Goal: Transaction & Acquisition: Purchase product/service

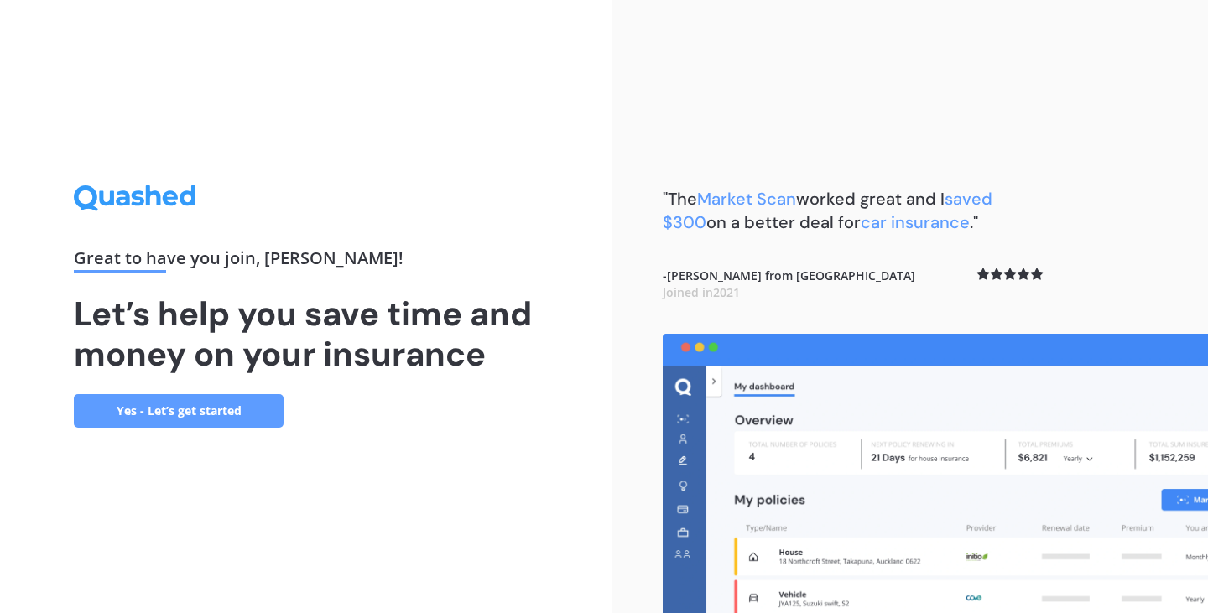
click at [241, 397] on link "Yes - Let’s get started" at bounding box center [179, 411] width 210 height 34
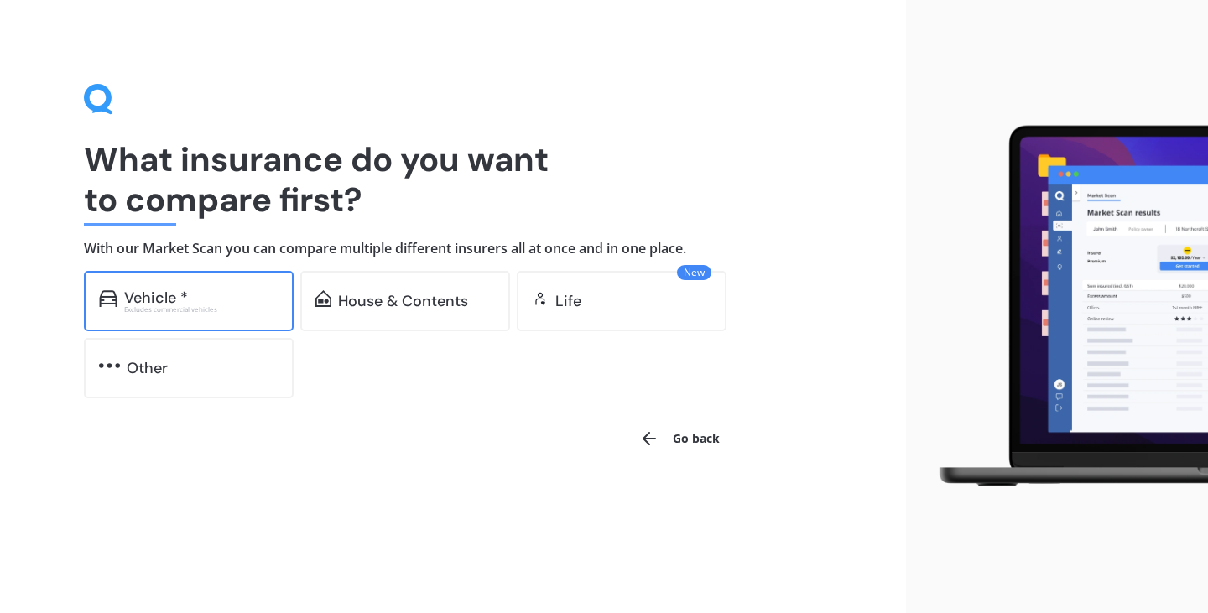
click at [231, 304] on div "Vehicle *" at bounding box center [201, 297] width 154 height 17
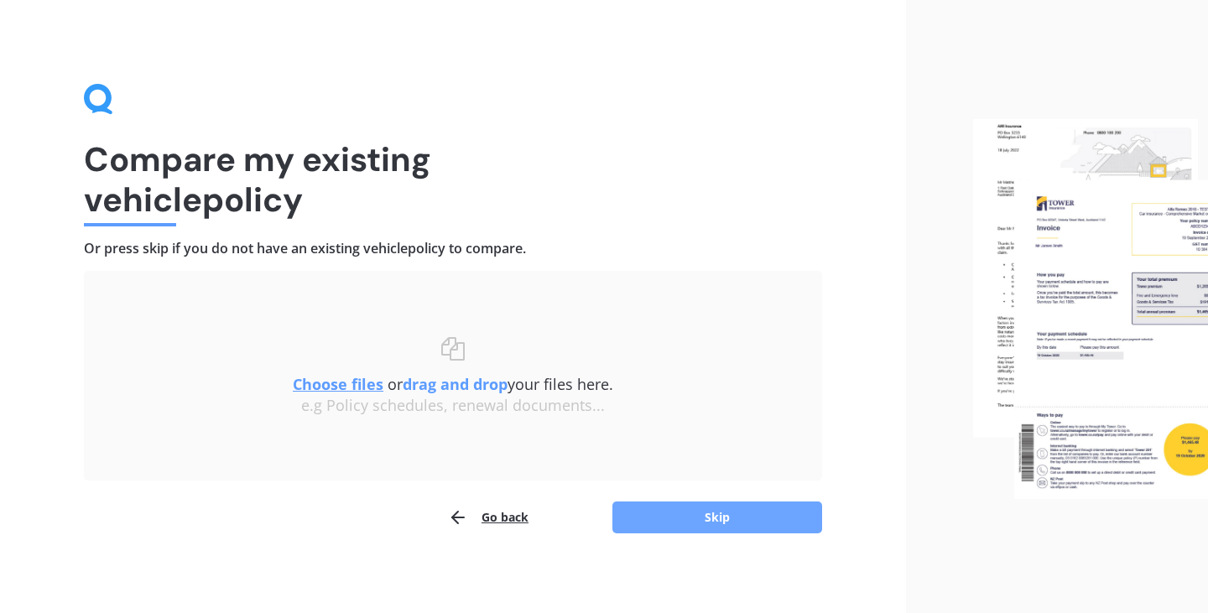
click at [673, 521] on button "Skip" at bounding box center [717, 518] width 210 height 32
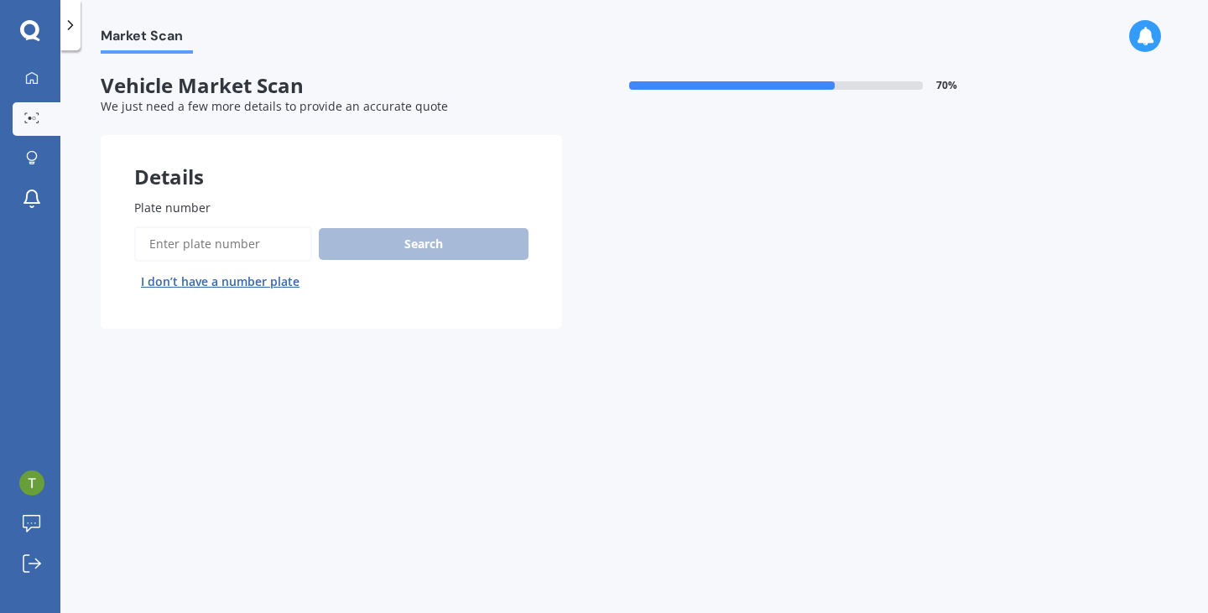
click at [235, 236] on input "Plate number" at bounding box center [223, 243] width 178 height 35
type input "QEL42"
click at [356, 245] on button "Search" at bounding box center [424, 244] width 210 height 32
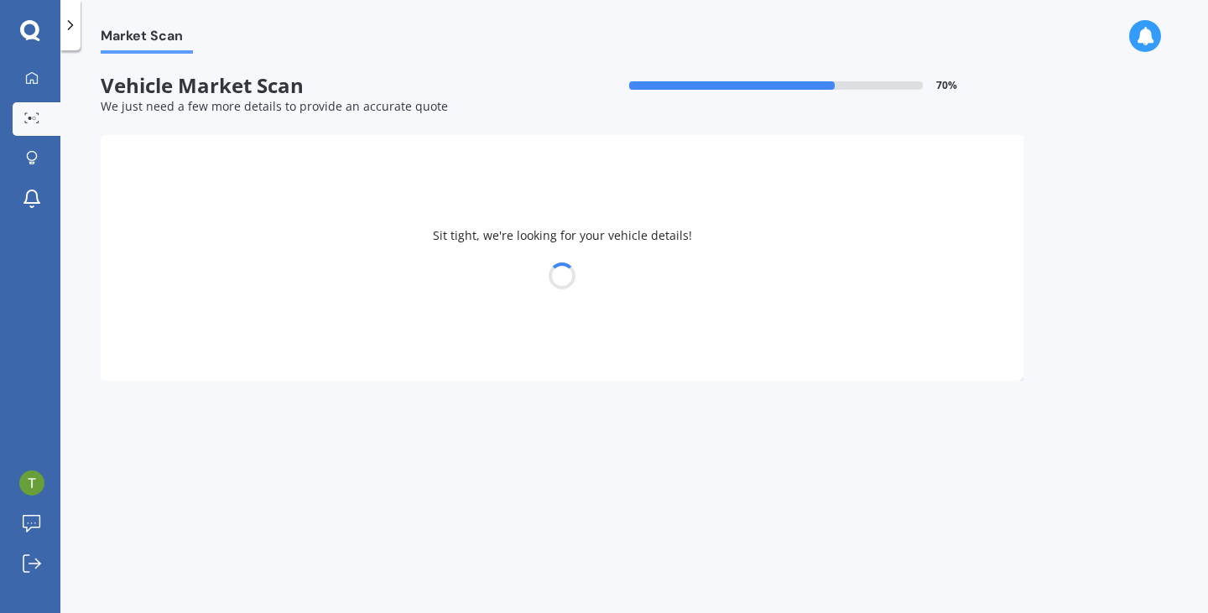
select select "BMW"
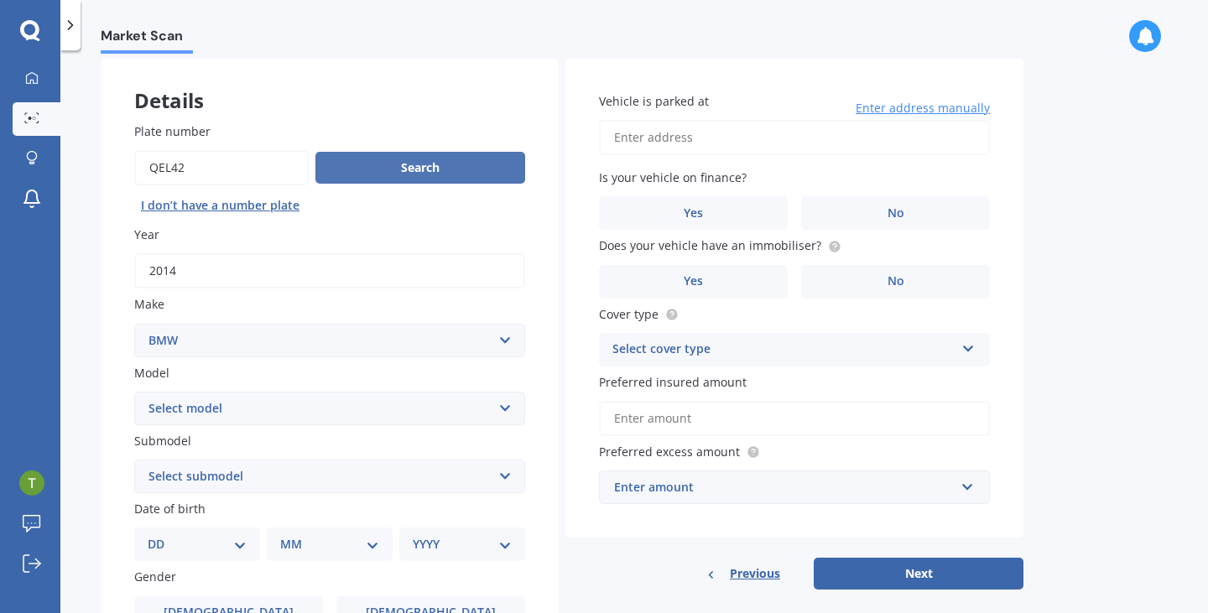
scroll to position [64, 0]
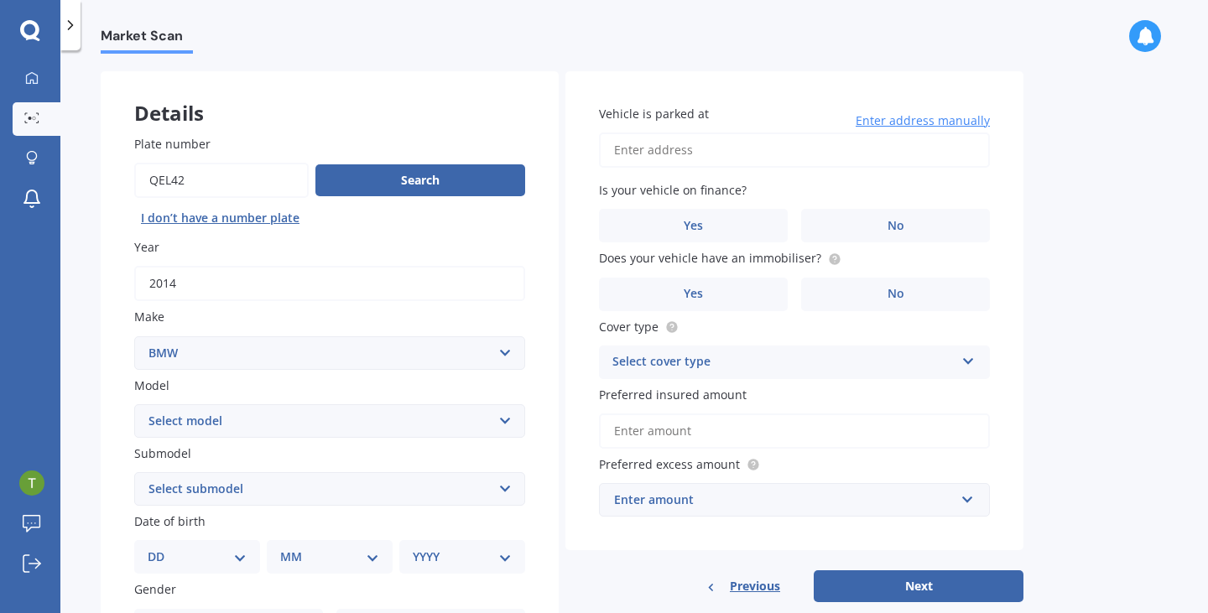
click at [718, 162] on input "Vehicle is parked at" at bounding box center [794, 150] width 391 height 35
type input "[STREET_ADDRESS][PERSON_NAME]"
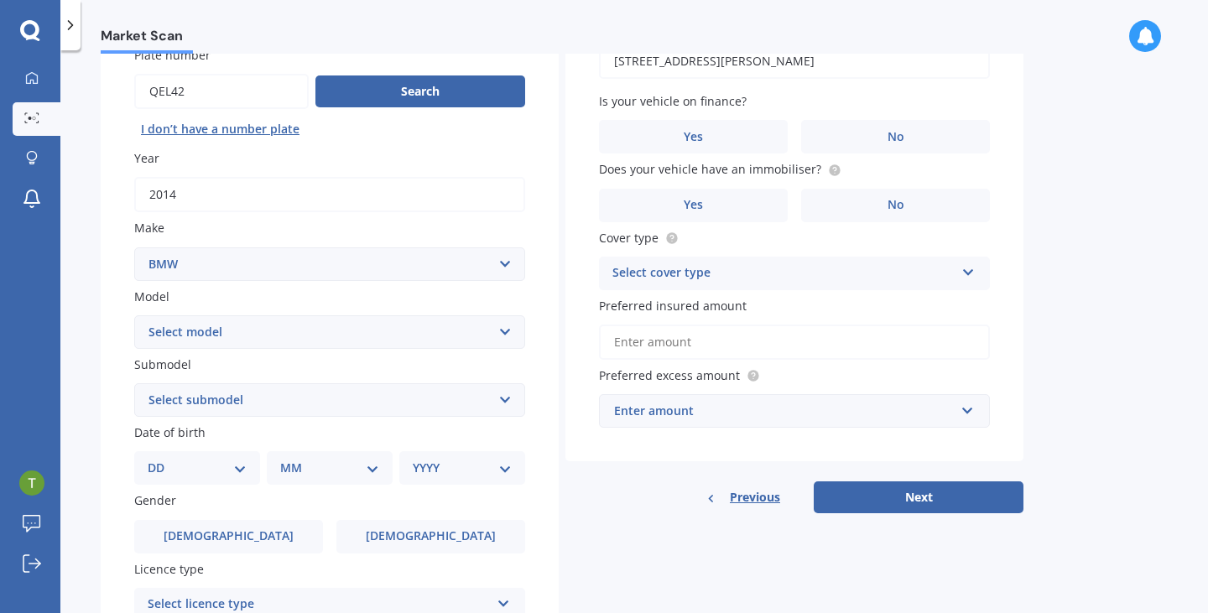
scroll to position [223, 0]
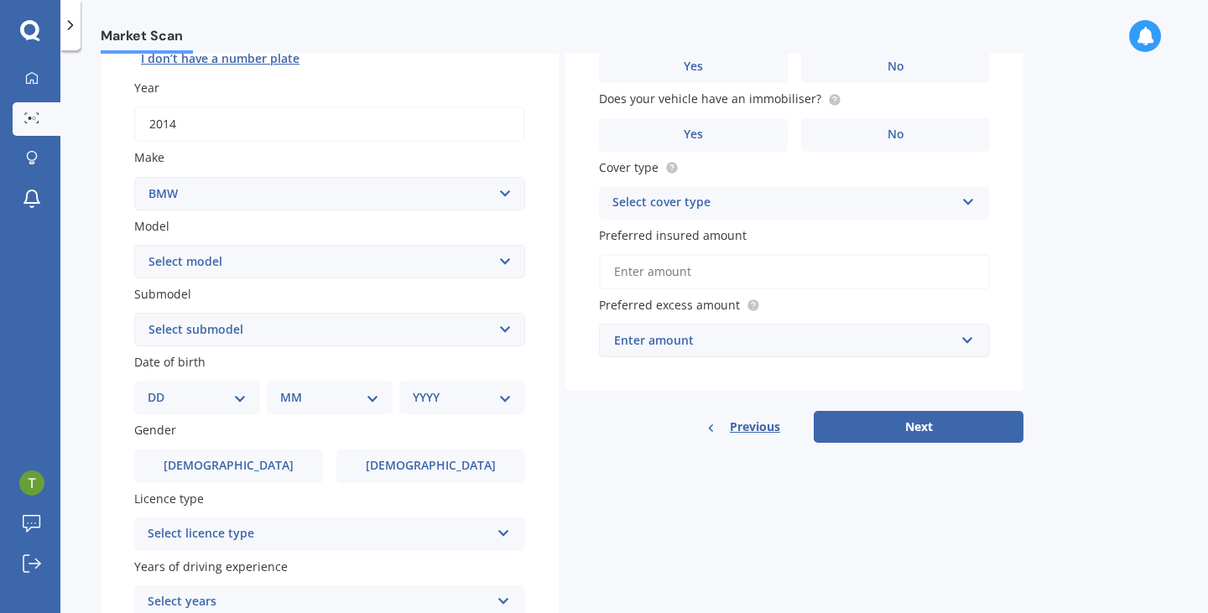
click at [233, 404] on select "DD 01 02 03 04 05 06 07 08 09 10 11 12 13 14 15 16 17 18 19 20 21 22 23 24 25 2…" at bounding box center [197, 397] width 99 height 18
select select "14"
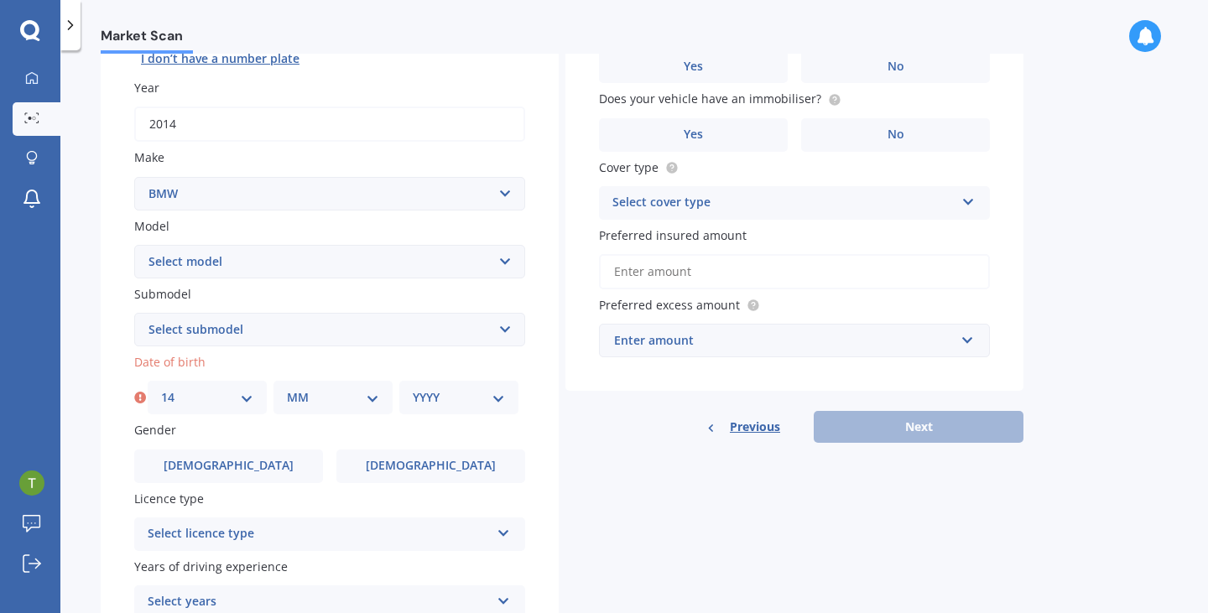
click at [314, 405] on select "MM 01 02 03 04 05 06 07 08 09 10 11 12" at bounding box center [333, 397] width 92 height 18
select select "10"
click at [438, 399] on select "YYYY 2025 2024 2023 2022 2021 2020 2019 2018 2017 2016 2015 2014 2013 2012 2011…" at bounding box center [459, 397] width 92 height 18
select select "2005"
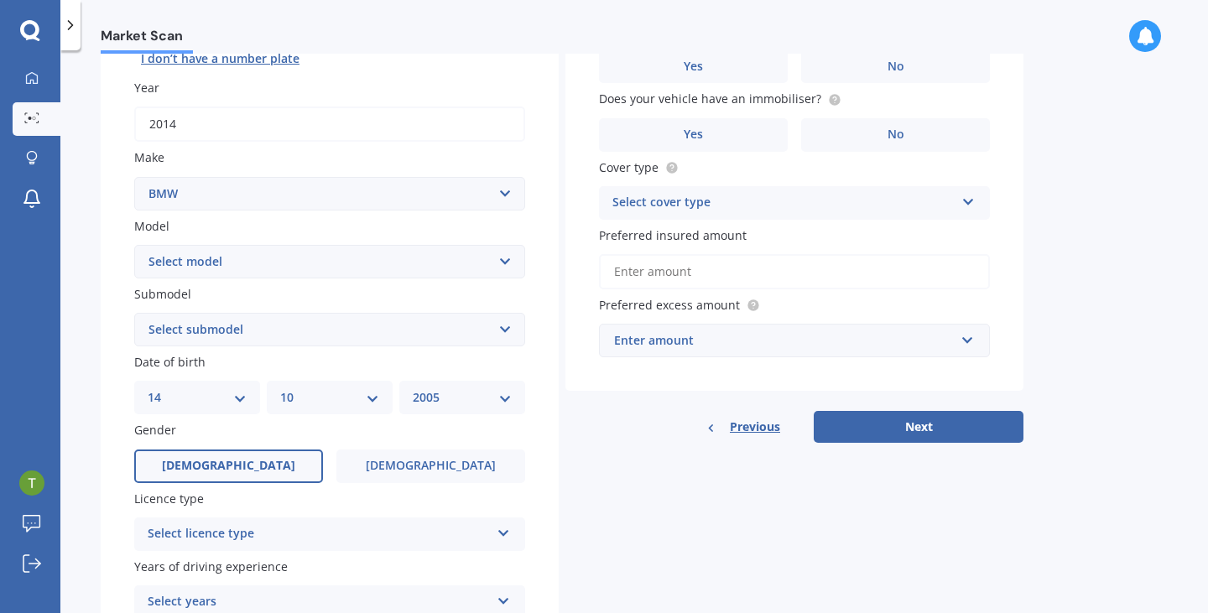
click at [226, 468] on span "[DEMOGRAPHIC_DATA]" at bounding box center [228, 466] width 133 height 14
click at [0, 0] on input "[DEMOGRAPHIC_DATA]" at bounding box center [0, 0] width 0 height 0
click at [255, 536] on div "Select licence type" at bounding box center [319, 534] width 342 height 20
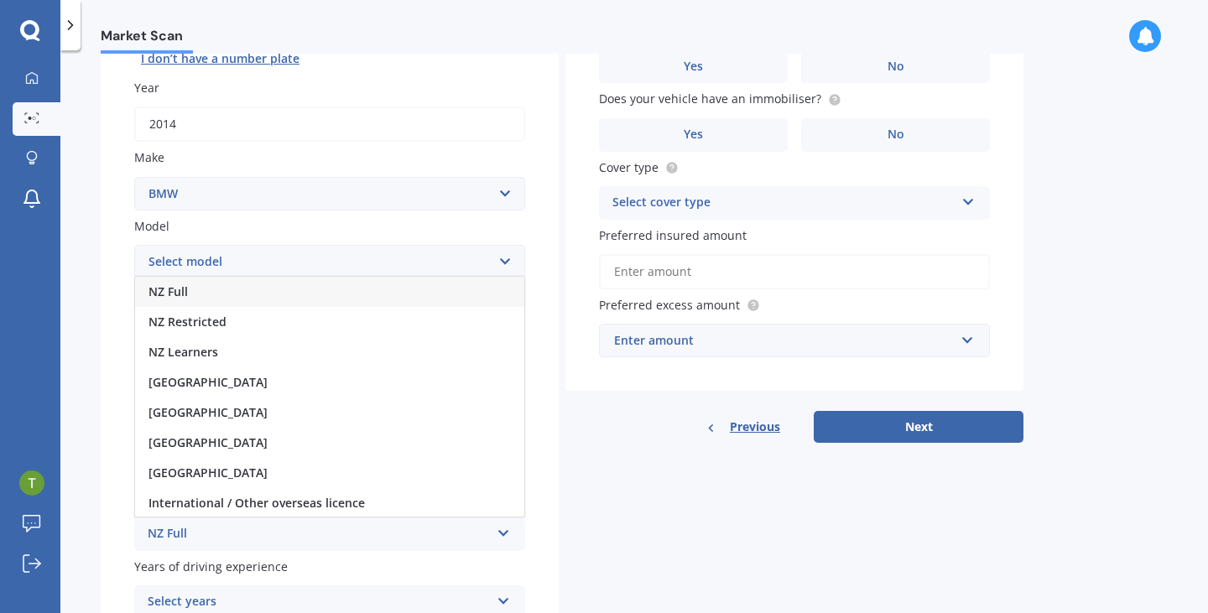
click at [241, 533] on div "NZ Full" at bounding box center [319, 534] width 342 height 20
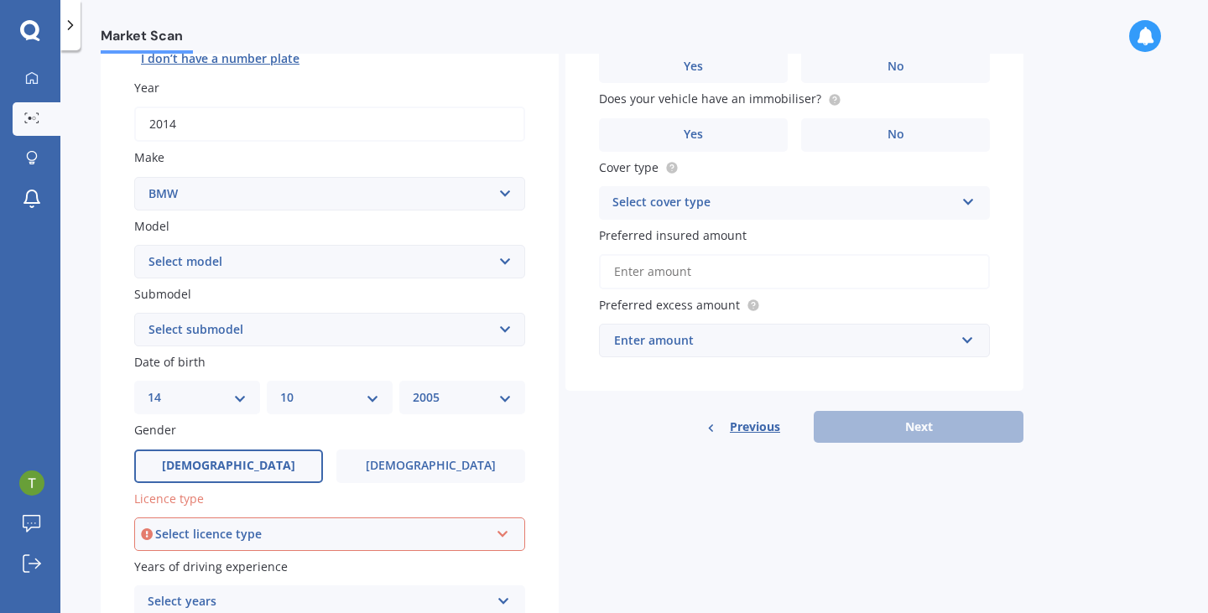
click at [241, 533] on div "Select licence type" at bounding box center [322, 534] width 334 height 18
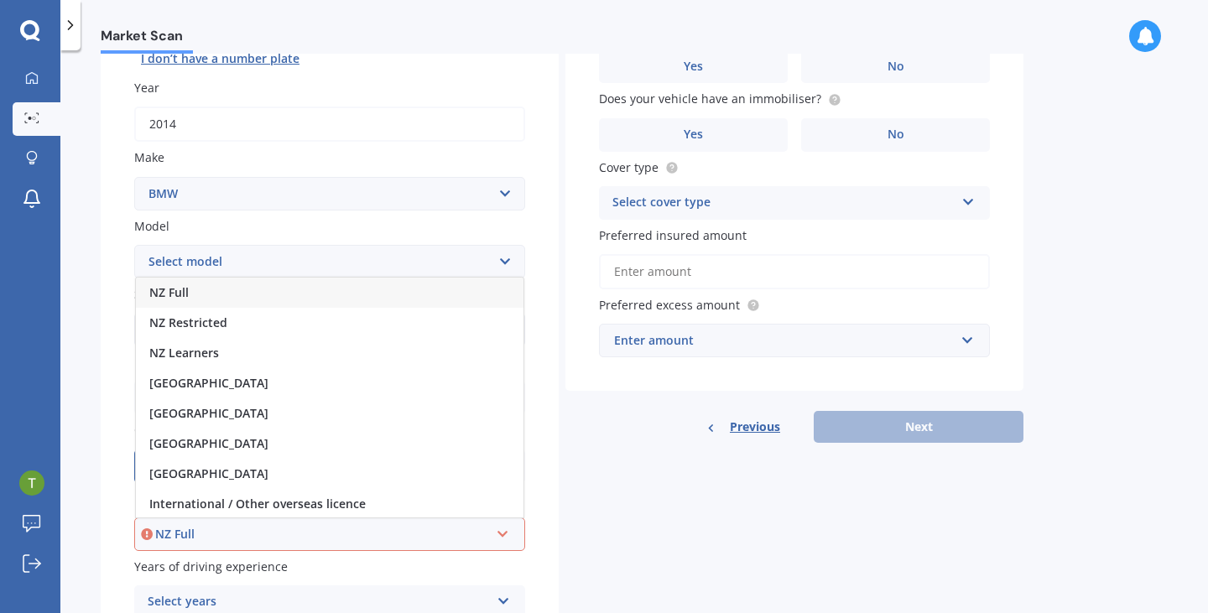
click at [232, 288] on div "NZ Full" at bounding box center [329, 293] width 387 height 30
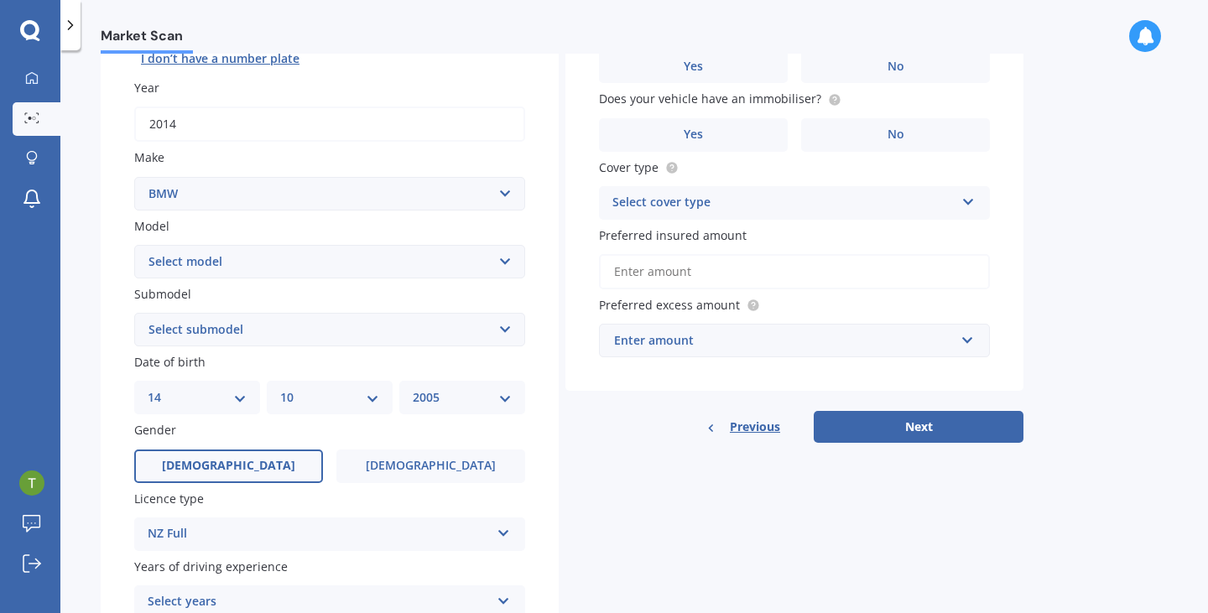
scroll to position [316, 0]
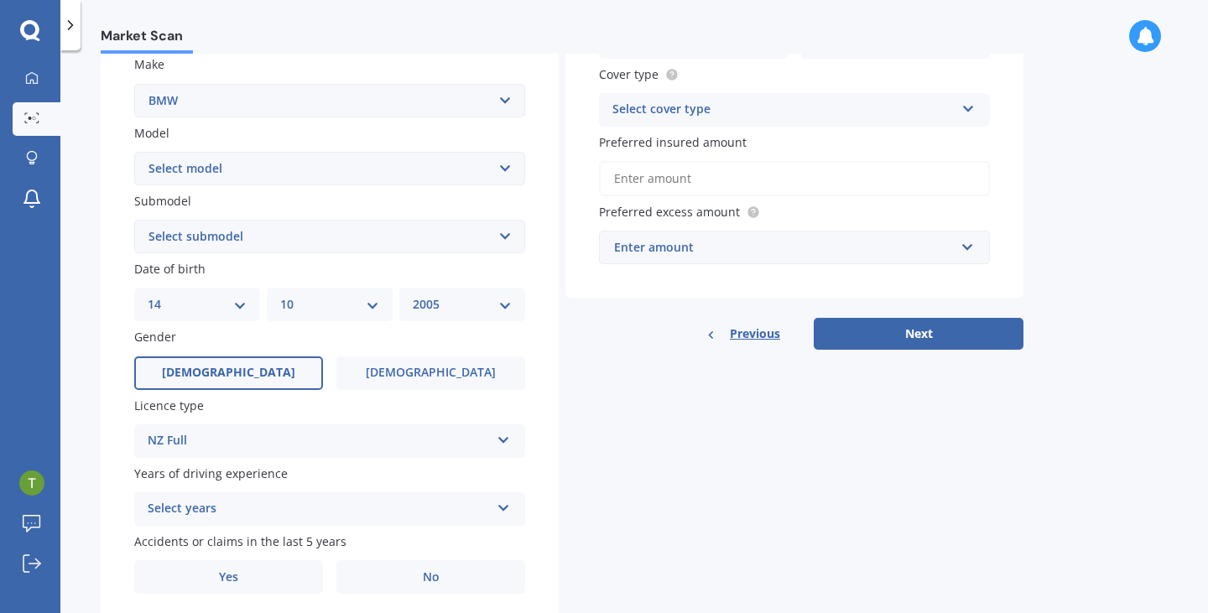
click at [268, 505] on div "Select years" at bounding box center [319, 509] width 342 height 20
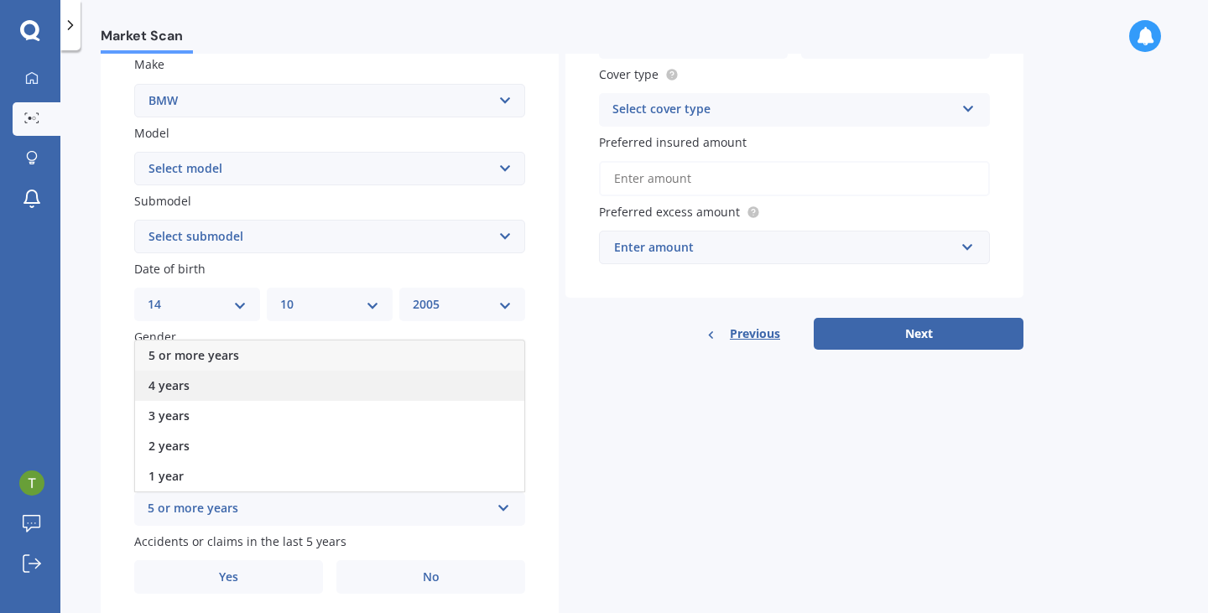
click at [271, 384] on div "4 years" at bounding box center [329, 386] width 389 height 30
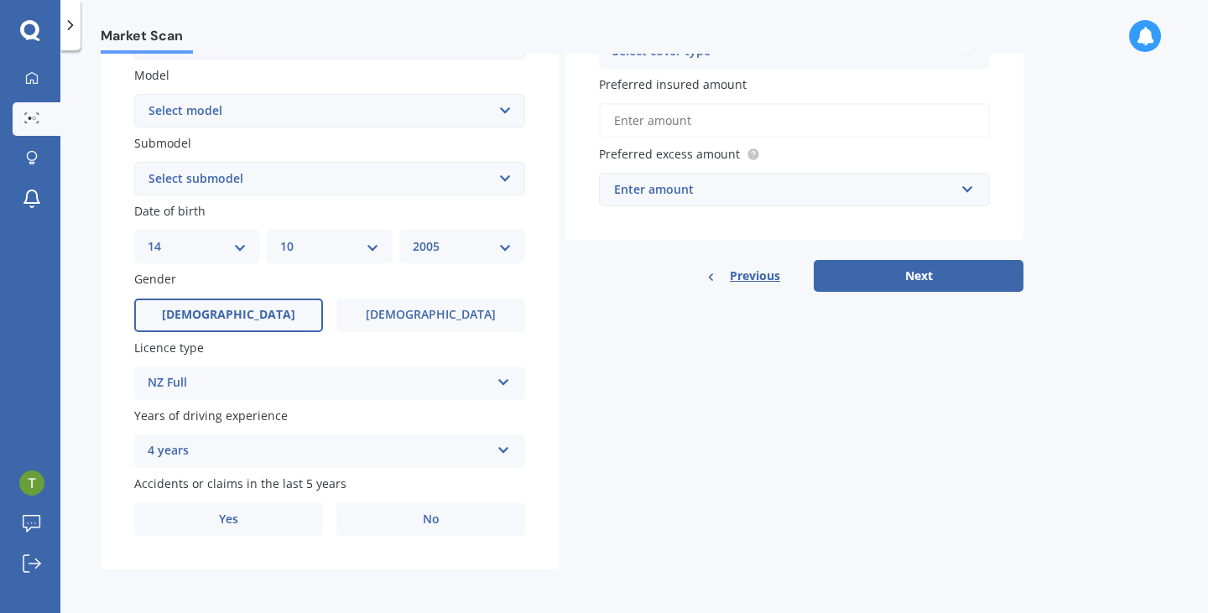
scroll to position [377, 0]
click at [292, 513] on label "Yes" at bounding box center [228, 519] width 189 height 34
click at [0, 0] on input "Yes" at bounding box center [0, 0] width 0 height 0
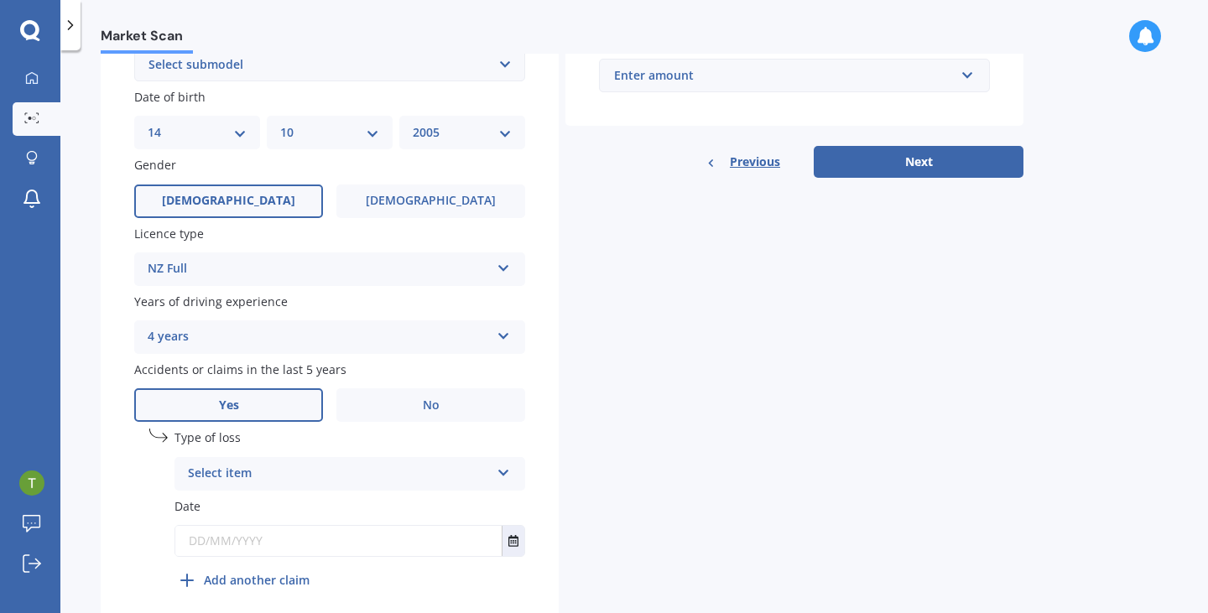
scroll to position [489, 0]
click at [289, 472] on div "Select item" at bounding box center [339, 473] width 302 height 20
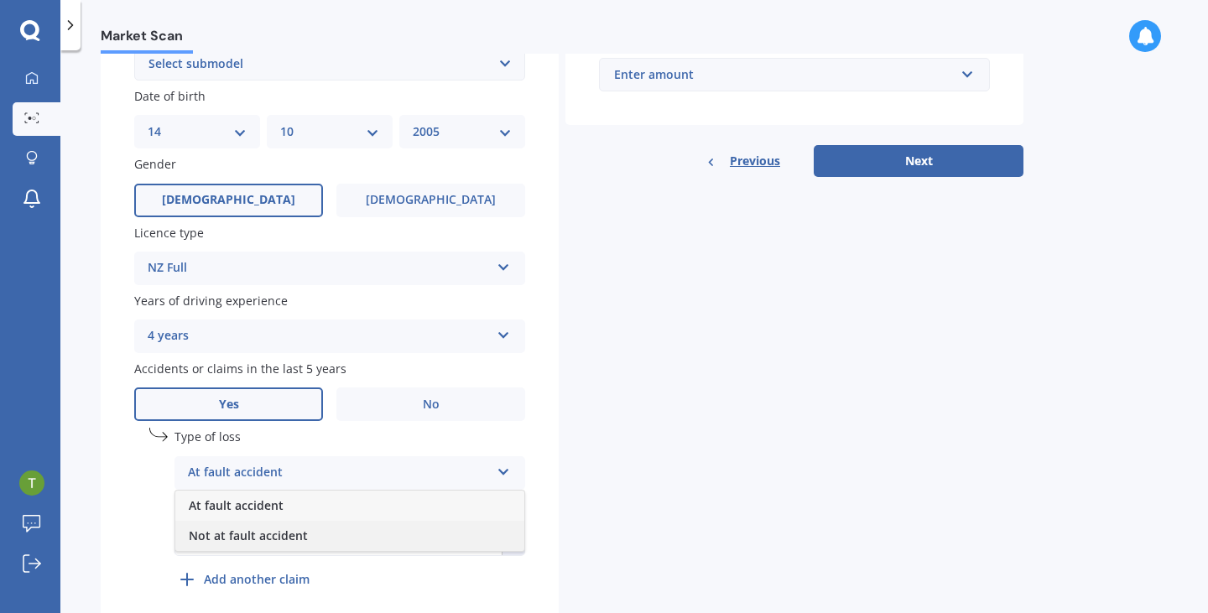
click at [315, 544] on div "Not at fault accident" at bounding box center [349, 536] width 349 height 30
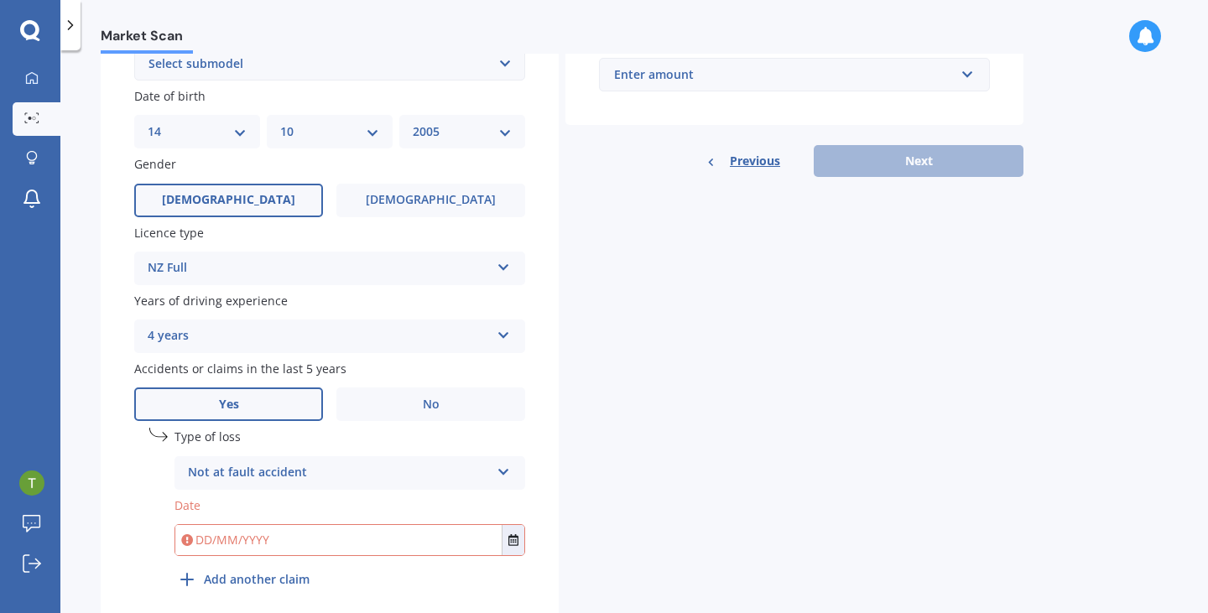
scroll to position [554, 0]
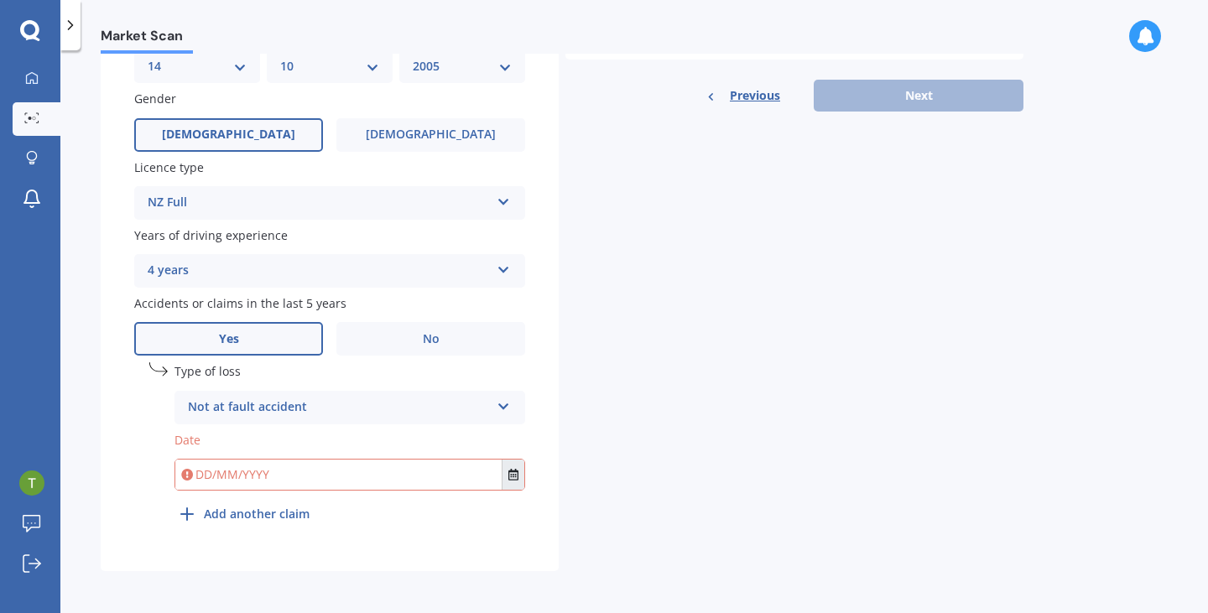
click at [517, 481] on icon "Select date" at bounding box center [513, 475] width 10 height 12
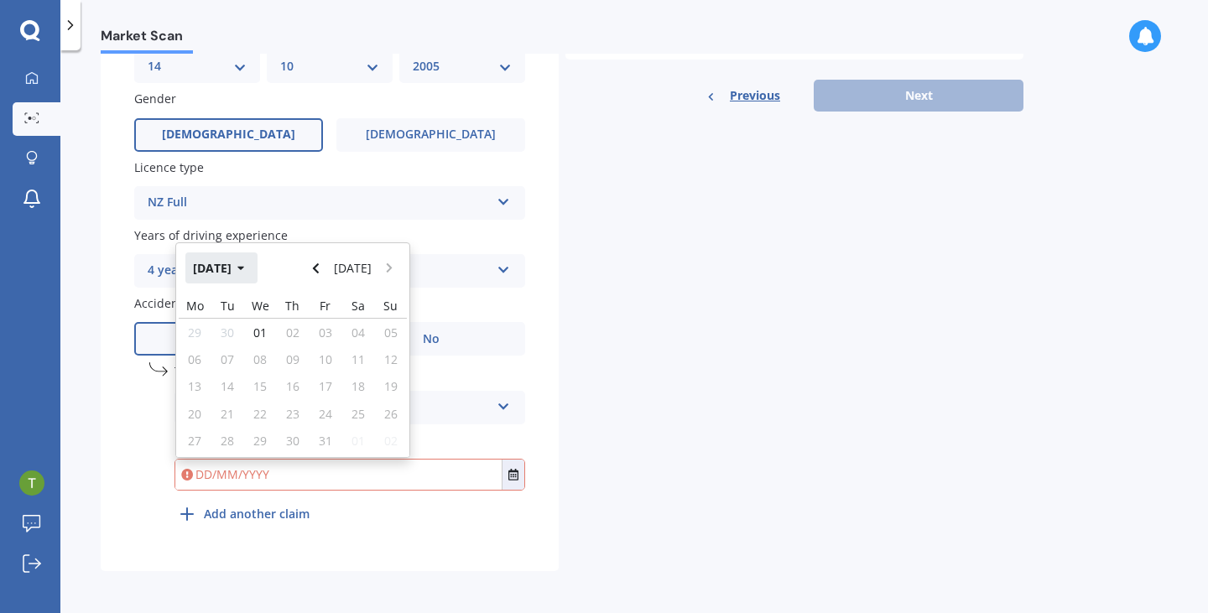
click at [248, 281] on button "[DATE]" at bounding box center [221, 267] width 72 height 30
click at [216, 268] on button "2025" at bounding box center [215, 267] width 60 height 30
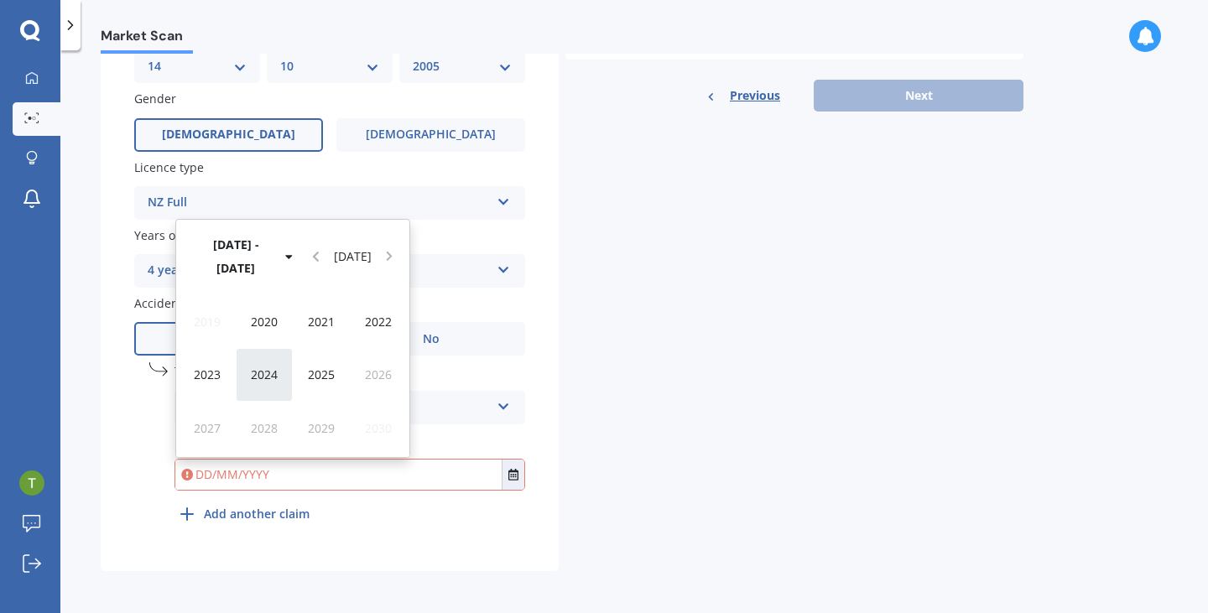
click at [279, 371] on div "2024" at bounding box center [264, 374] width 57 height 53
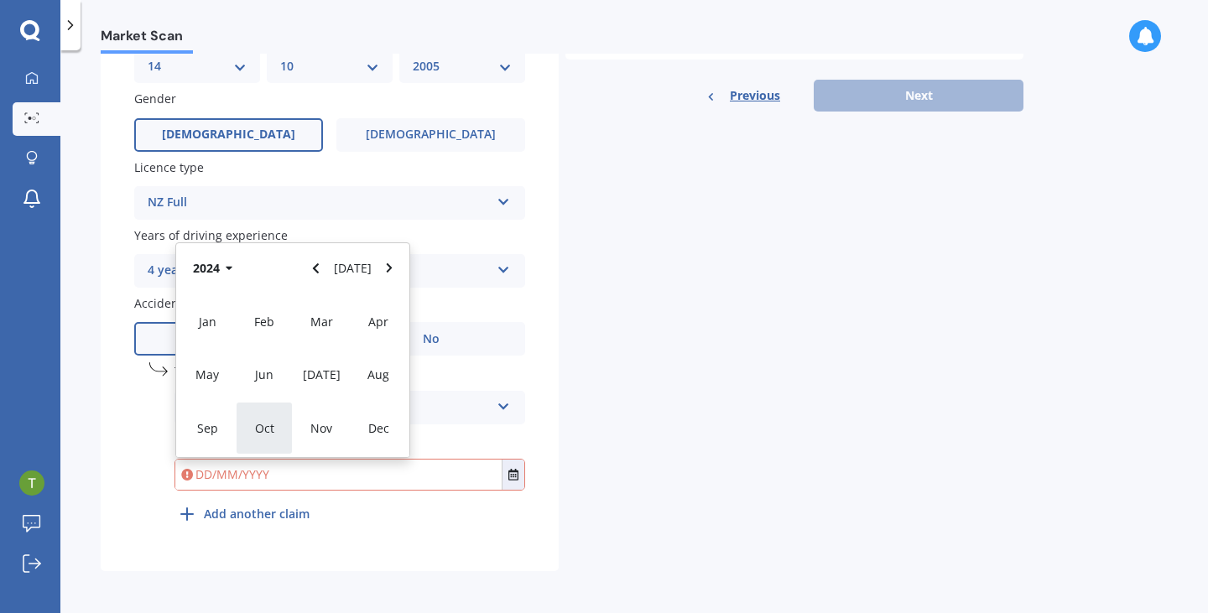
click at [273, 419] on div "Oct" at bounding box center [264, 428] width 57 height 53
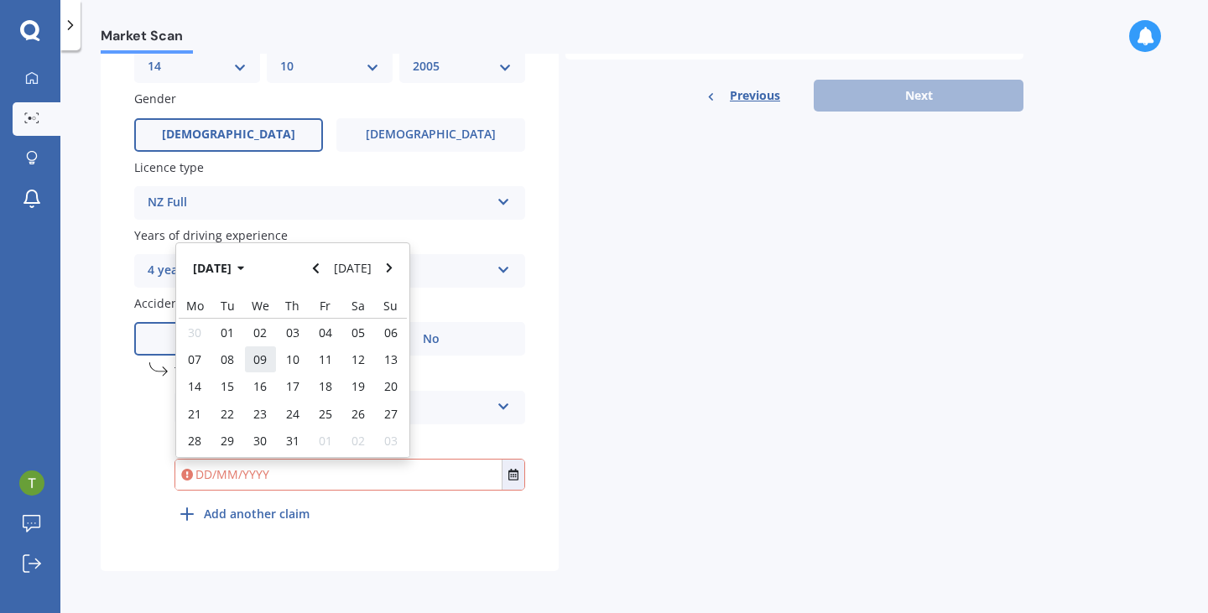
click at [256, 364] on span "09" at bounding box center [259, 359] width 13 height 16
type input "[DATE]"
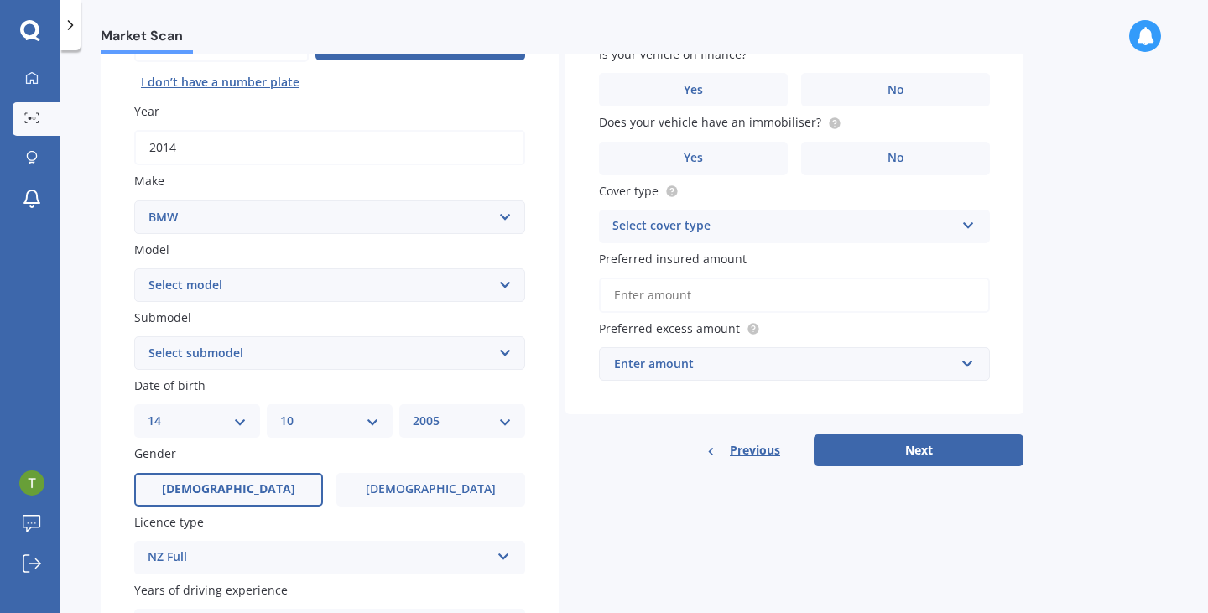
scroll to position [153, 0]
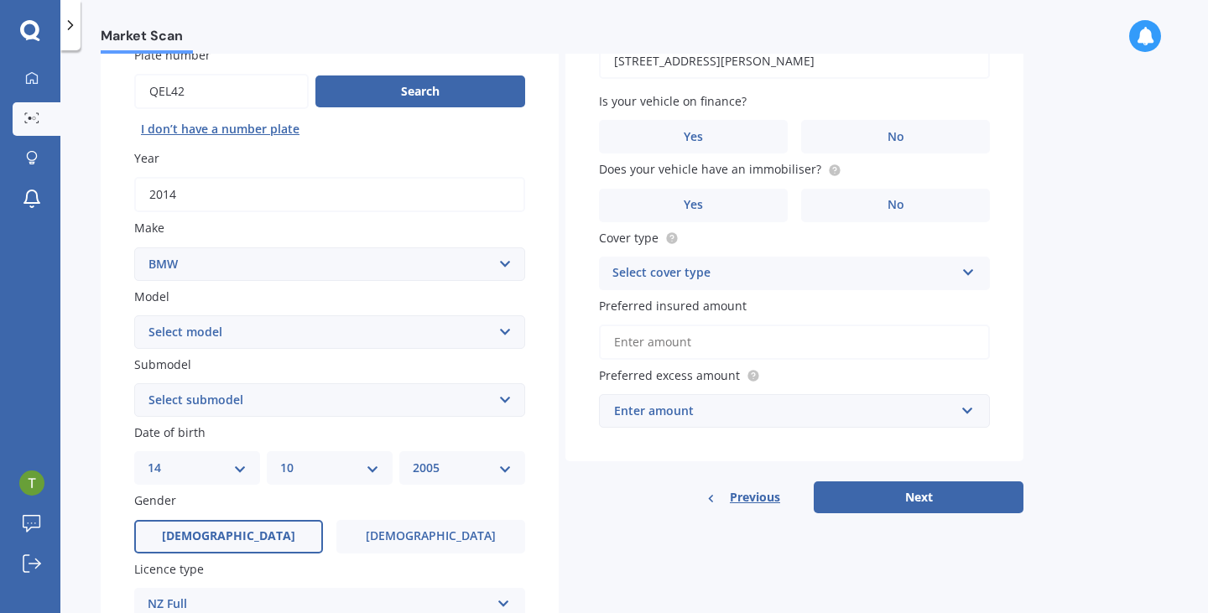
click at [804, 420] on div "Enter amount" at bounding box center [784, 411] width 340 height 18
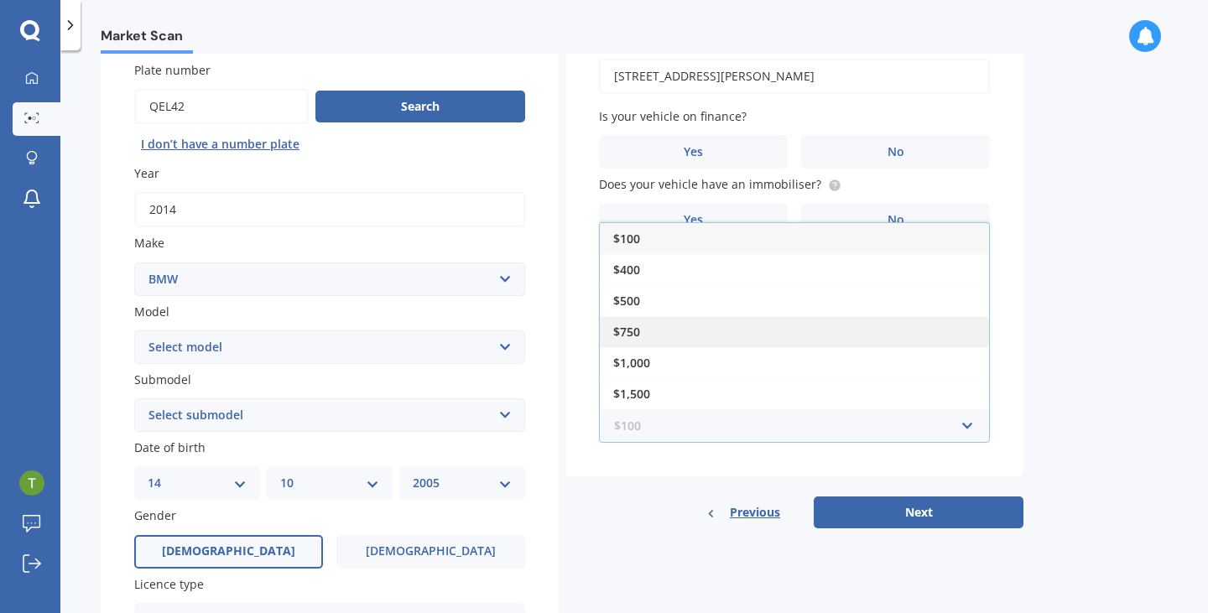
scroll to position [136, 0]
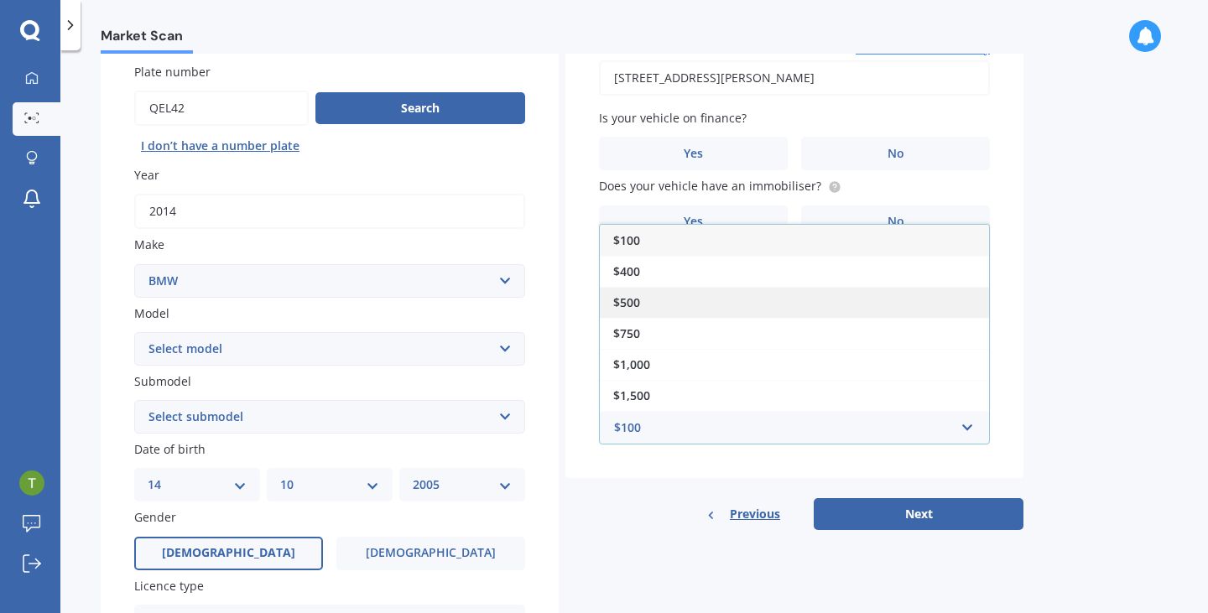
click at [745, 301] on div "$500" at bounding box center [794, 302] width 389 height 31
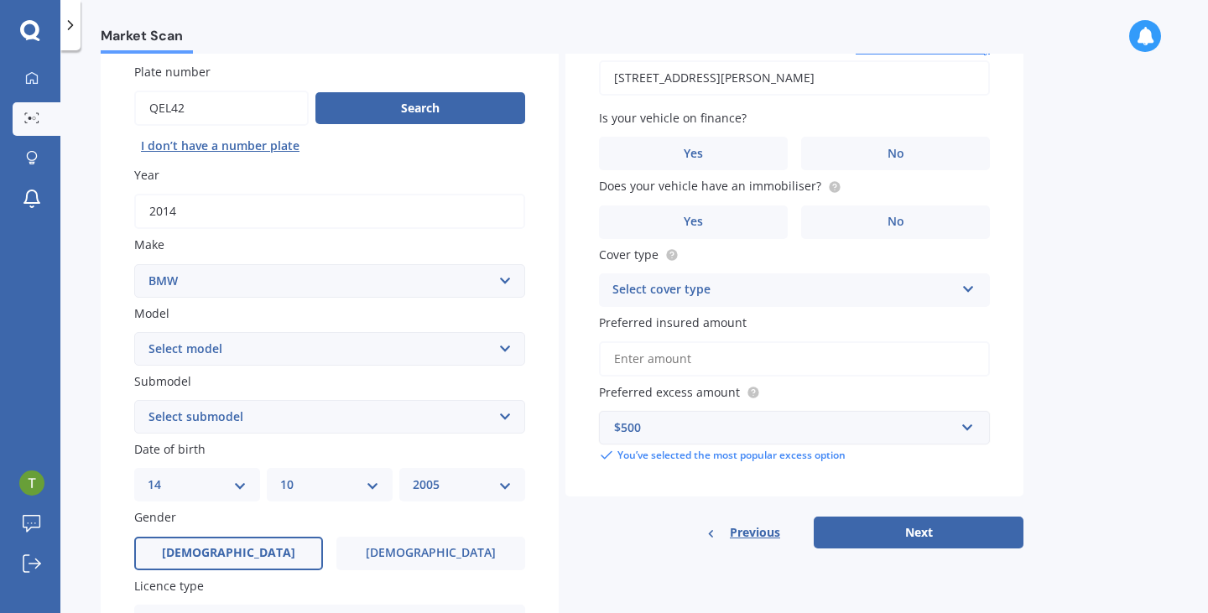
click at [743, 431] on div "$500" at bounding box center [784, 427] width 340 height 18
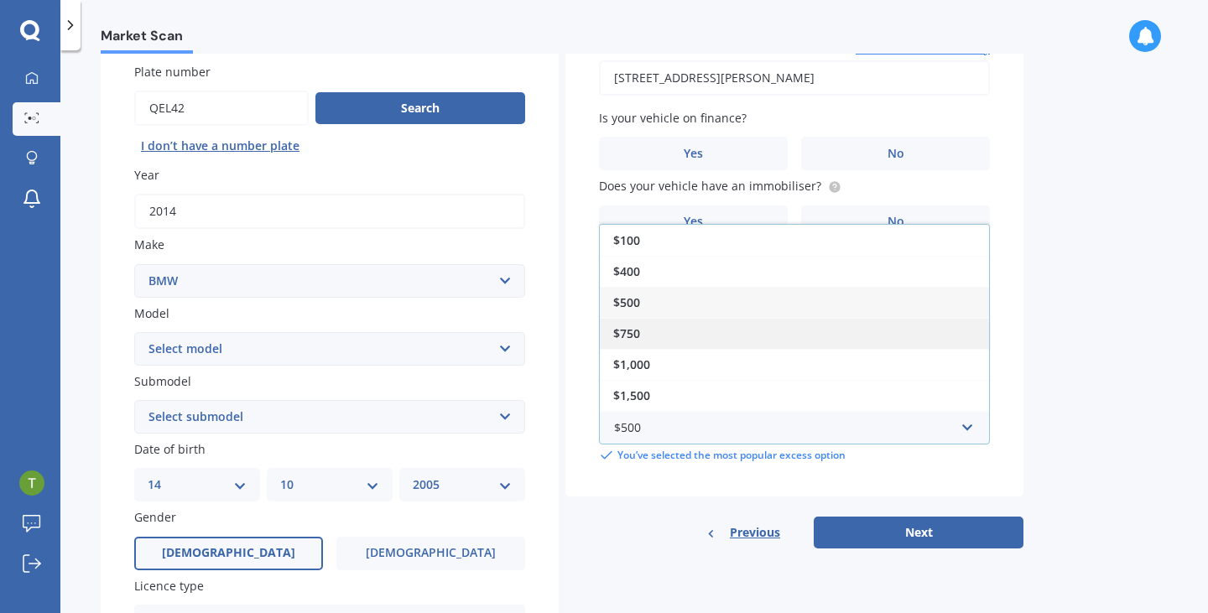
click at [740, 338] on div "$750" at bounding box center [794, 333] width 389 height 31
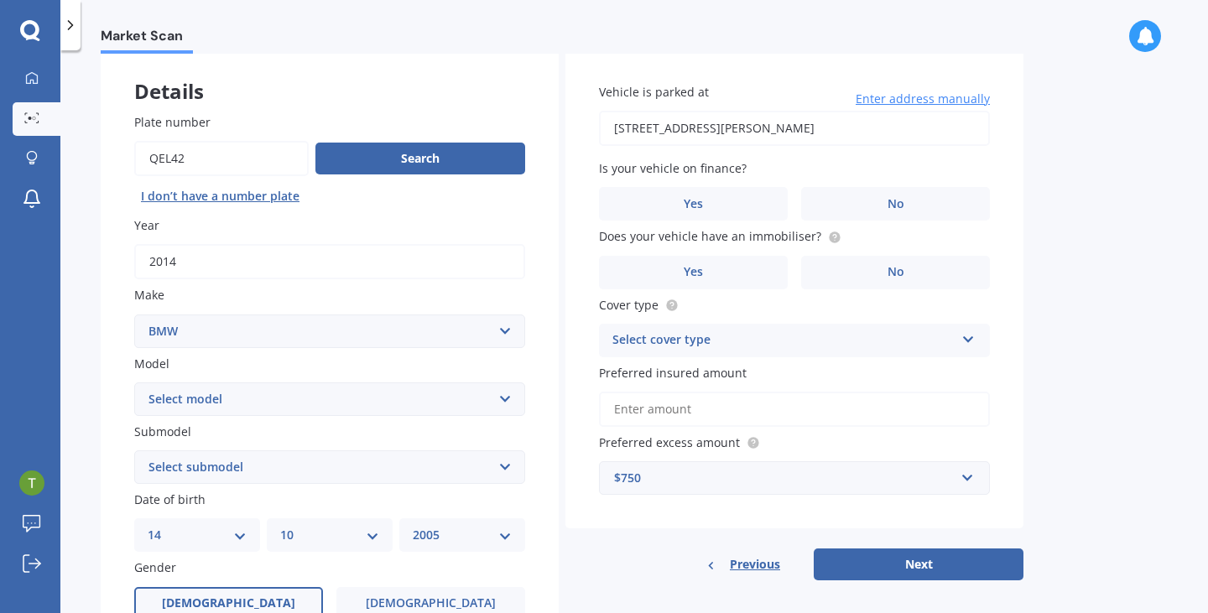
scroll to position [67, 0]
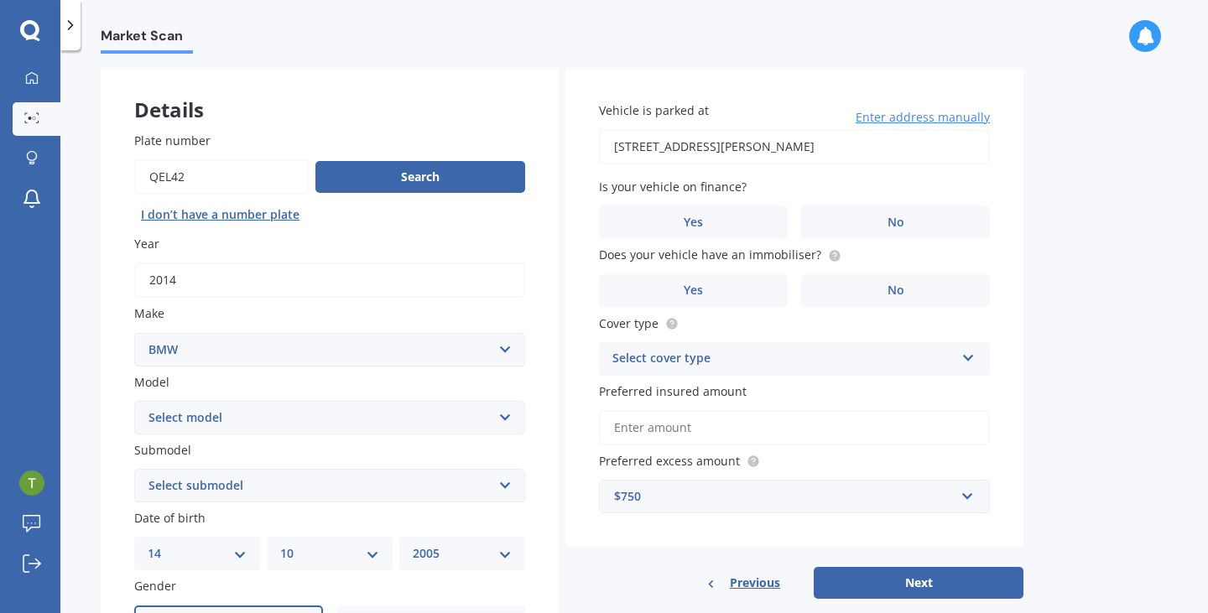
click at [748, 435] on input "Preferred insured amount" at bounding box center [794, 427] width 391 height 35
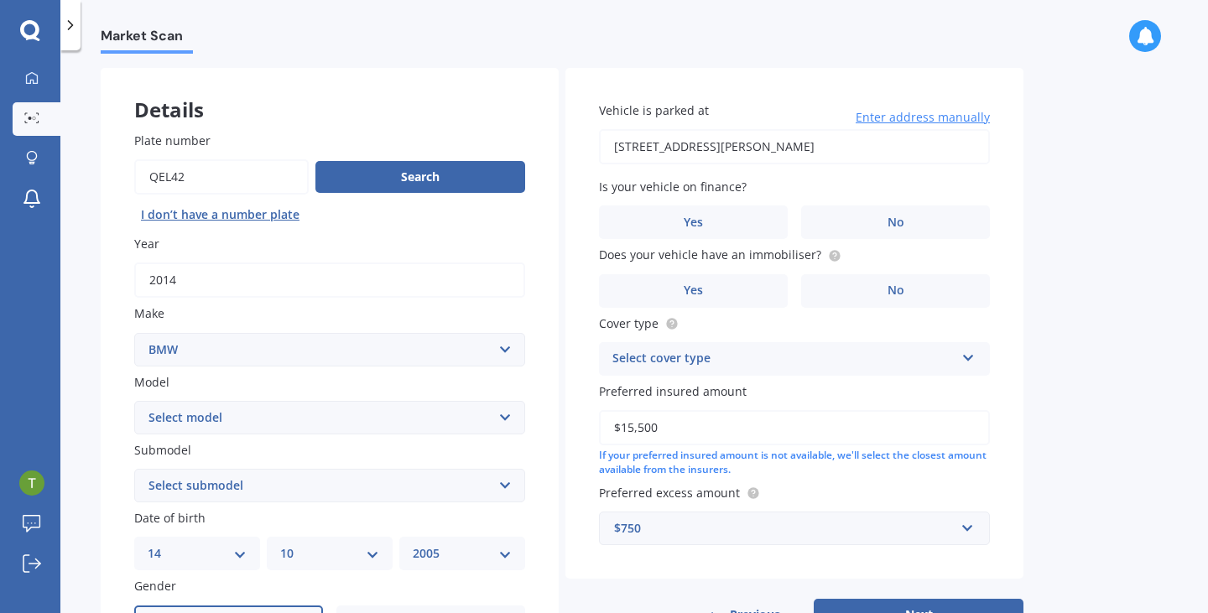
type input "$15,500"
click at [815, 355] on div "Select cover type" at bounding box center [783, 359] width 342 height 20
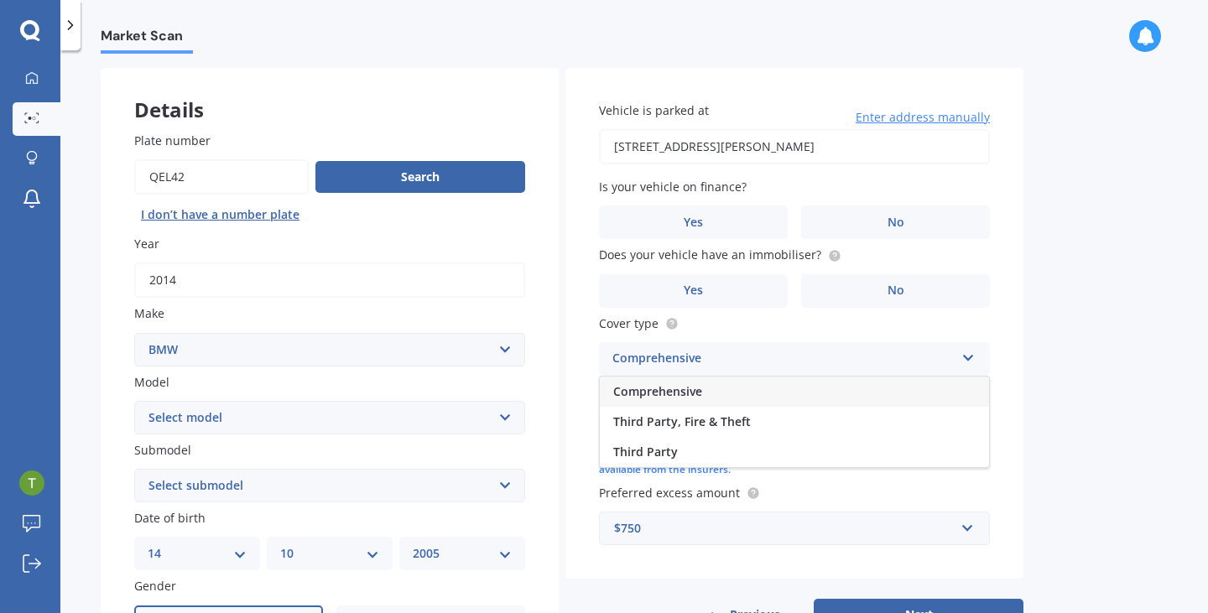
click at [791, 397] on div "Comprehensive" at bounding box center [794, 392] width 389 height 30
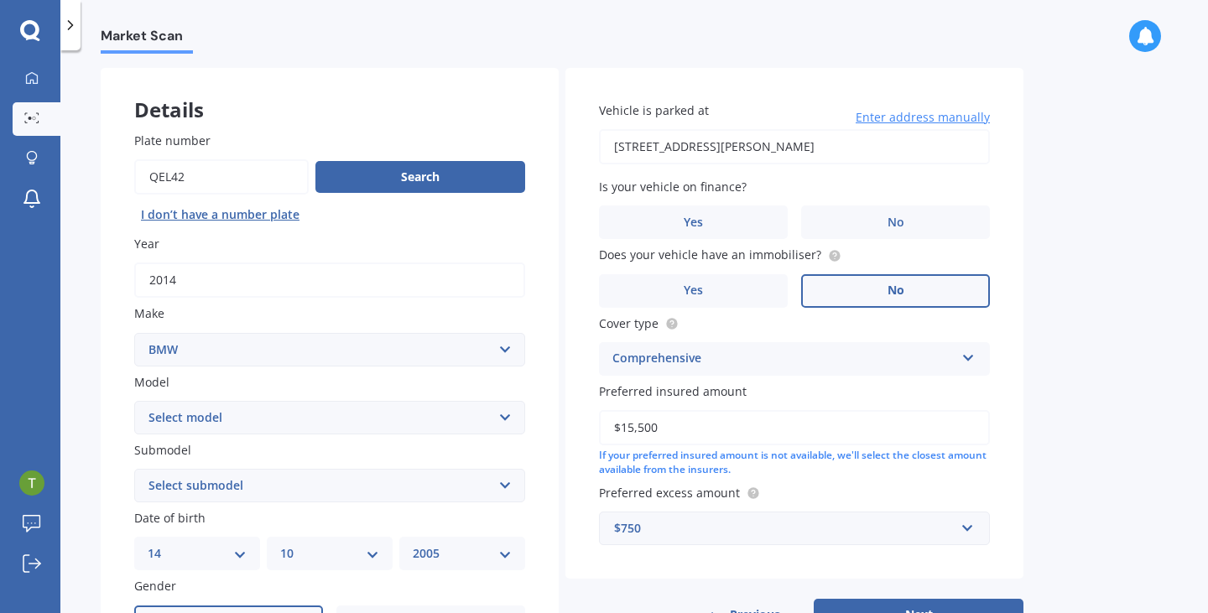
click at [834, 294] on label "No" at bounding box center [895, 291] width 189 height 34
click at [0, 0] on input "No" at bounding box center [0, 0] width 0 height 0
click at [848, 233] on label "No" at bounding box center [895, 222] width 189 height 34
click at [0, 0] on input "No" at bounding box center [0, 0] width 0 height 0
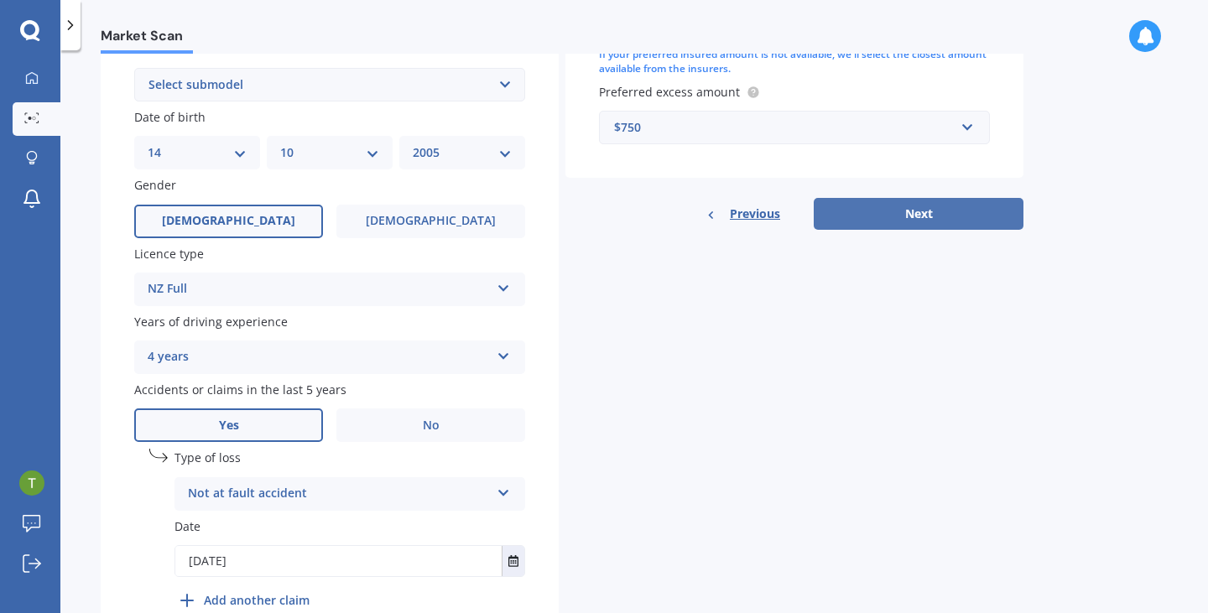
click at [869, 218] on button "Next" at bounding box center [918, 214] width 210 height 32
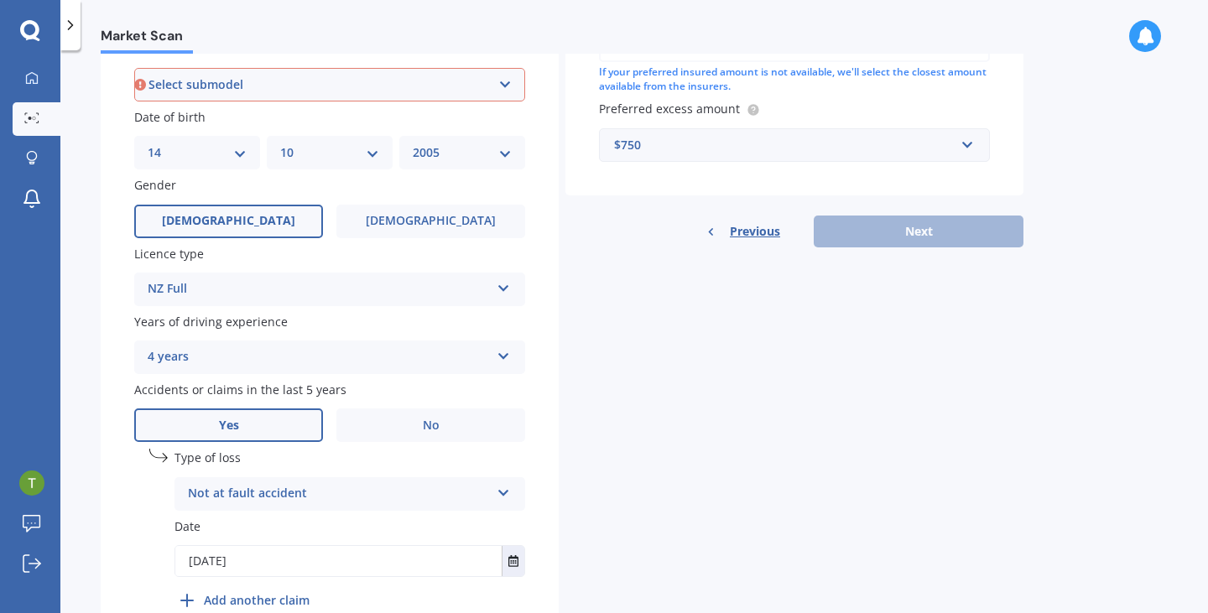
scroll to position [387, 0]
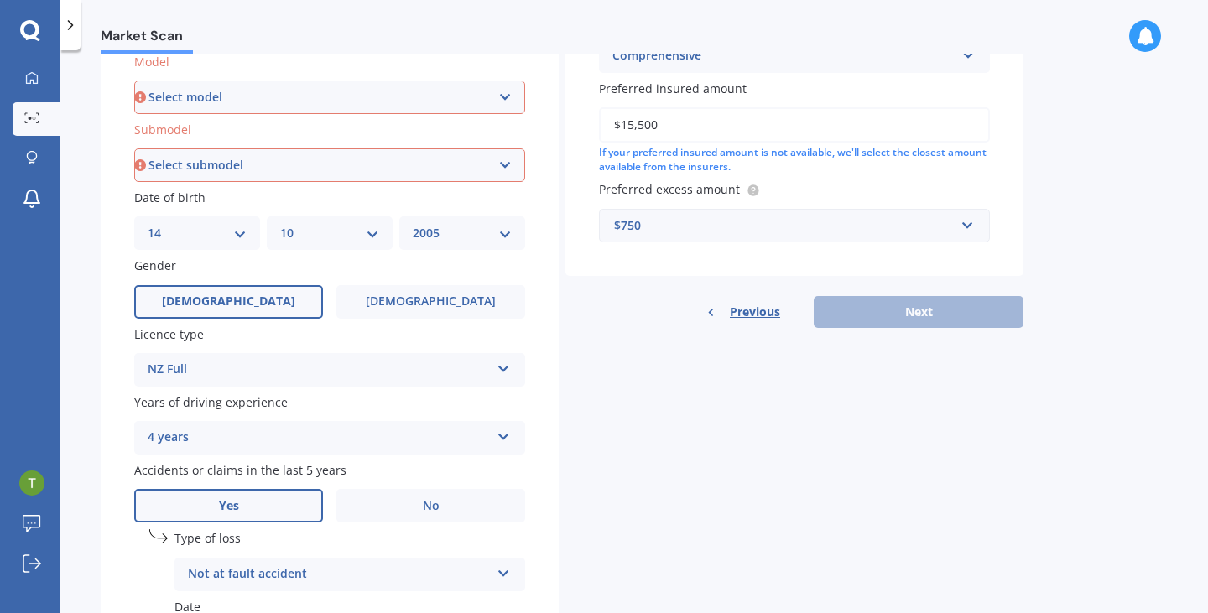
click at [378, 99] on select "Select model 116 116I 118 118D 120 130 218D 220I 225 250 316 318 320 320 i 323 …" at bounding box center [329, 98] width 391 height 34
select select "320"
click at [329, 179] on select "Select submodel (All other) Ci d i I NON TURBO" at bounding box center [329, 165] width 391 height 34
select select "D"
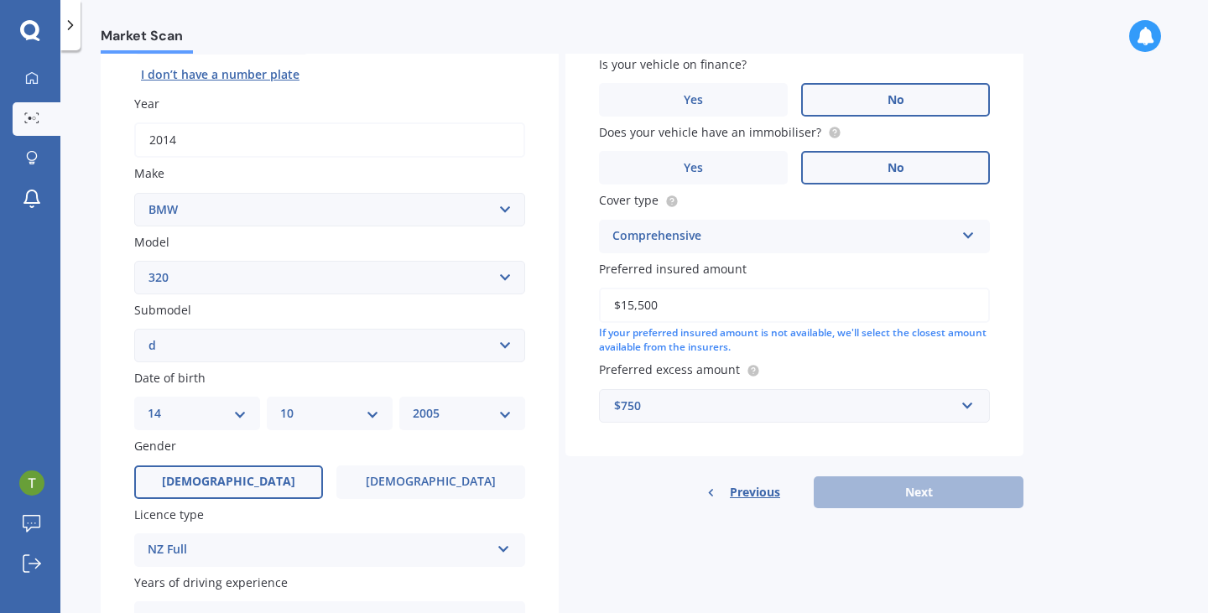
scroll to position [0, 0]
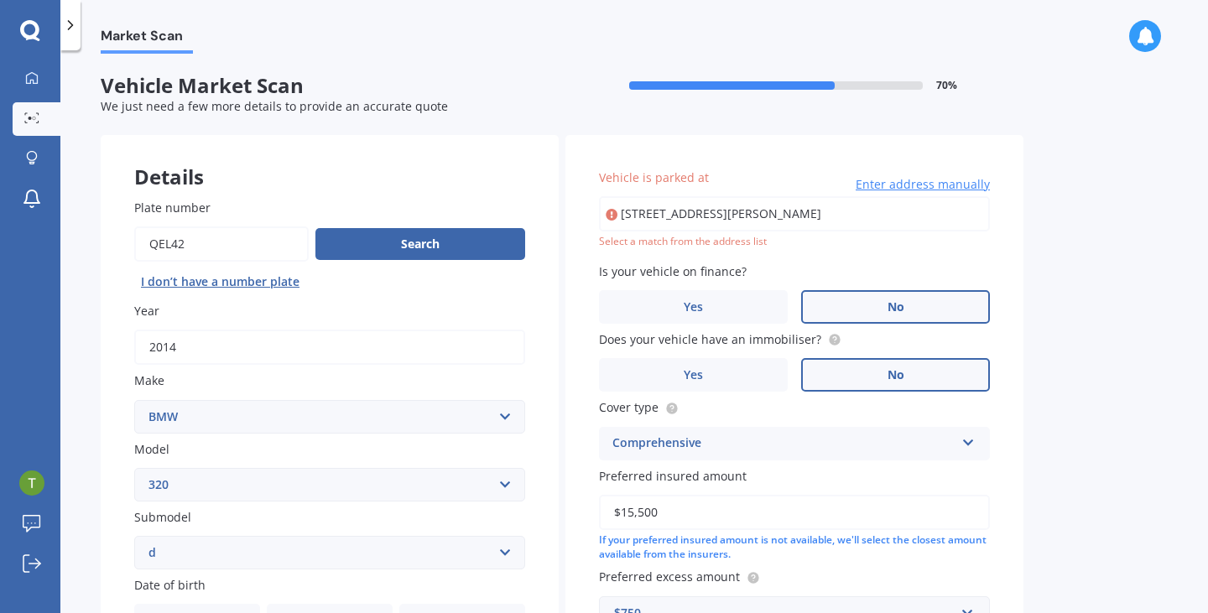
click at [781, 216] on input "[STREET_ADDRESS][PERSON_NAME]" at bounding box center [794, 213] width 391 height 35
click at [678, 214] on input "[STREET_ADDRESS][PERSON_NAME]" at bounding box center [794, 213] width 391 height 35
type input "[STREET_ADDRESS][PERSON_NAME]"
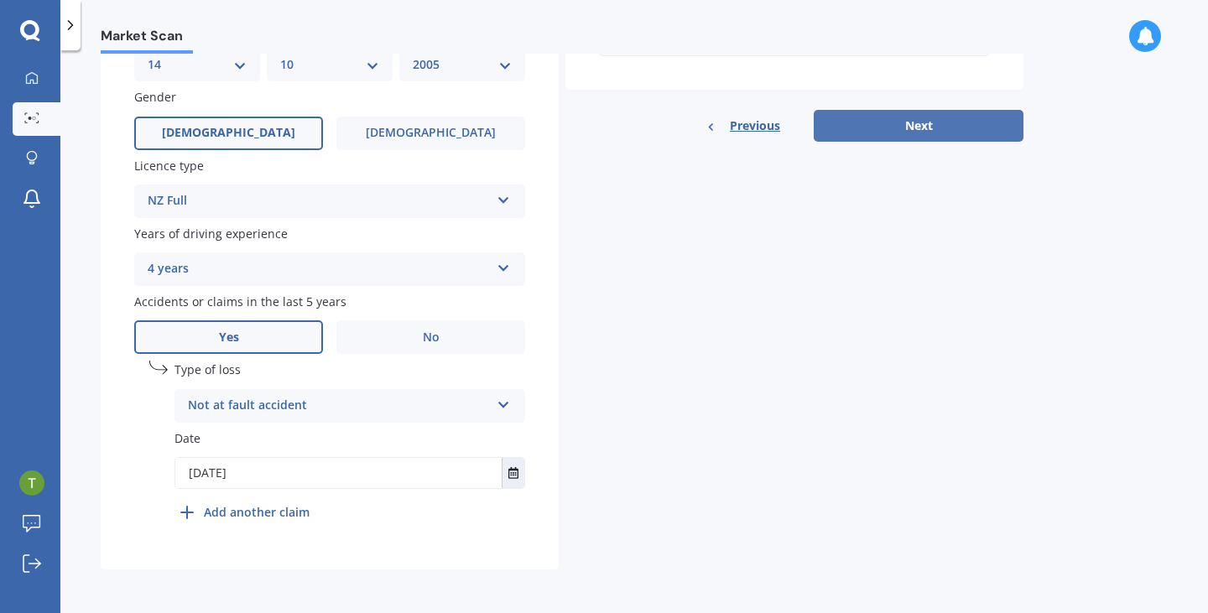
click at [878, 116] on button "Next" at bounding box center [918, 126] width 210 height 32
select select "14"
select select "10"
select select "2005"
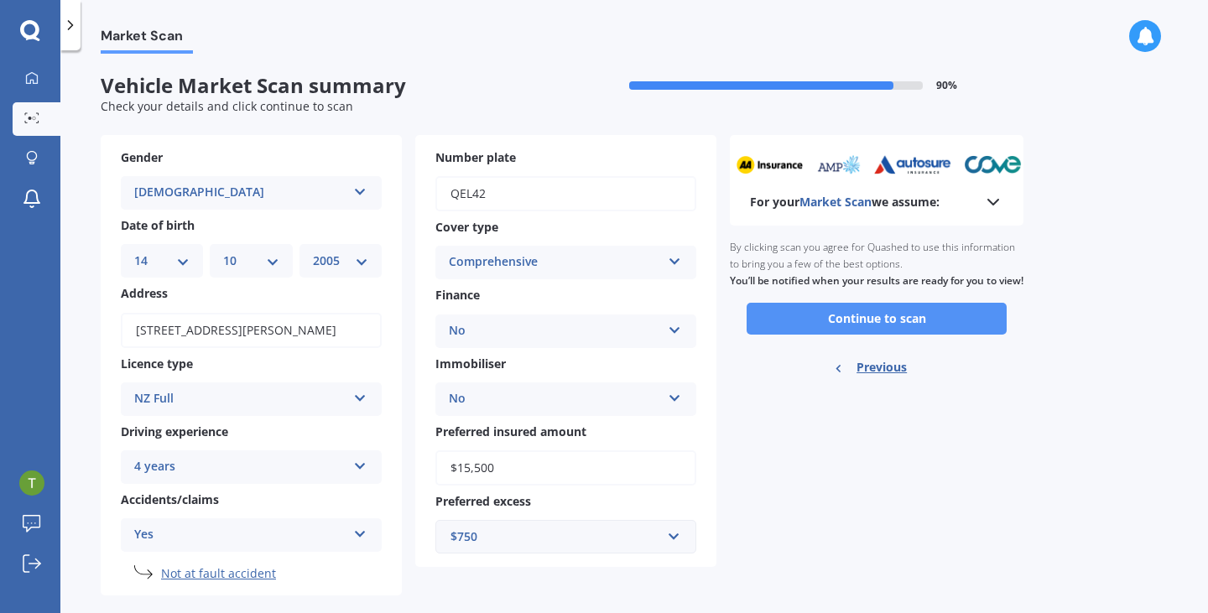
click at [895, 330] on button "Continue to scan" at bounding box center [876, 319] width 260 height 32
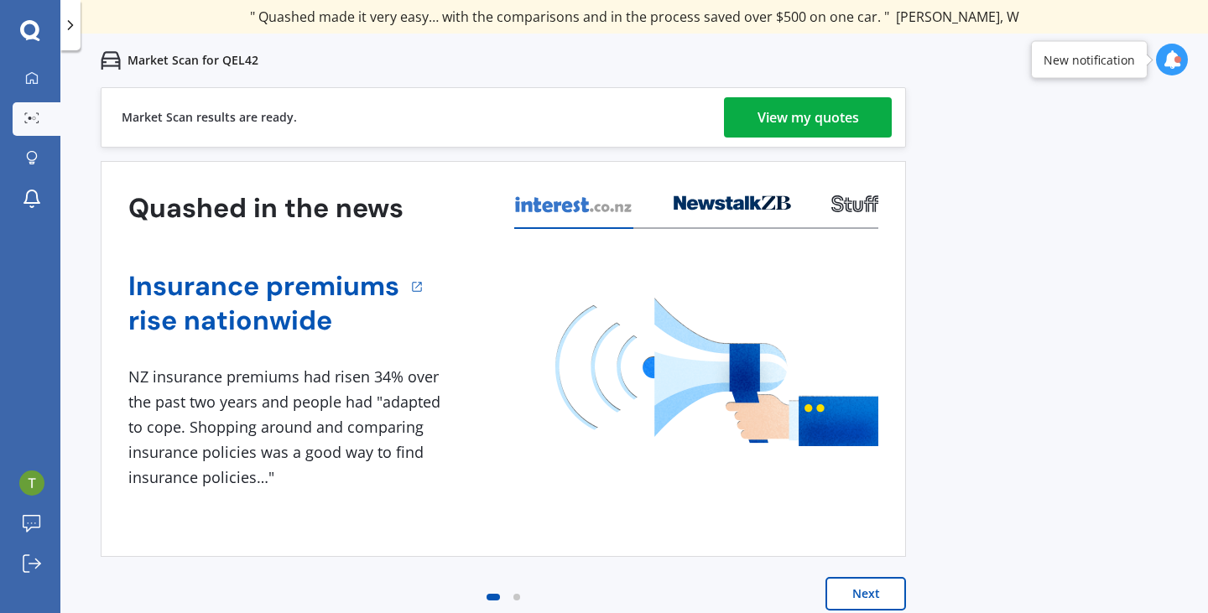
click at [798, 125] on div "View my quotes" at bounding box center [807, 117] width 101 height 40
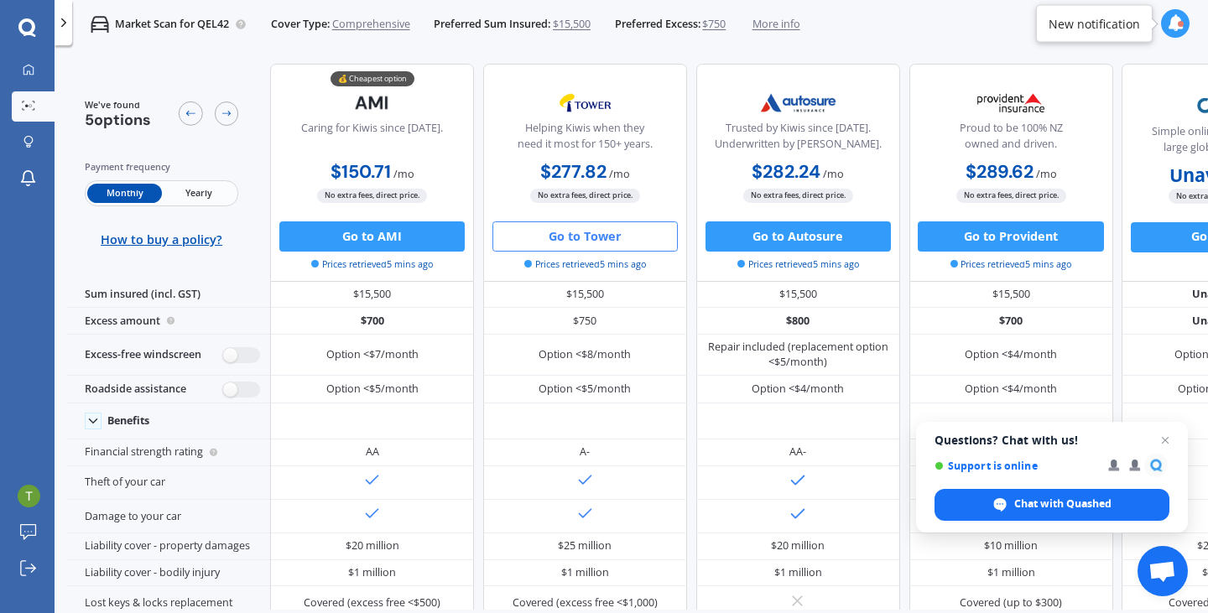
scroll to position [0, 138]
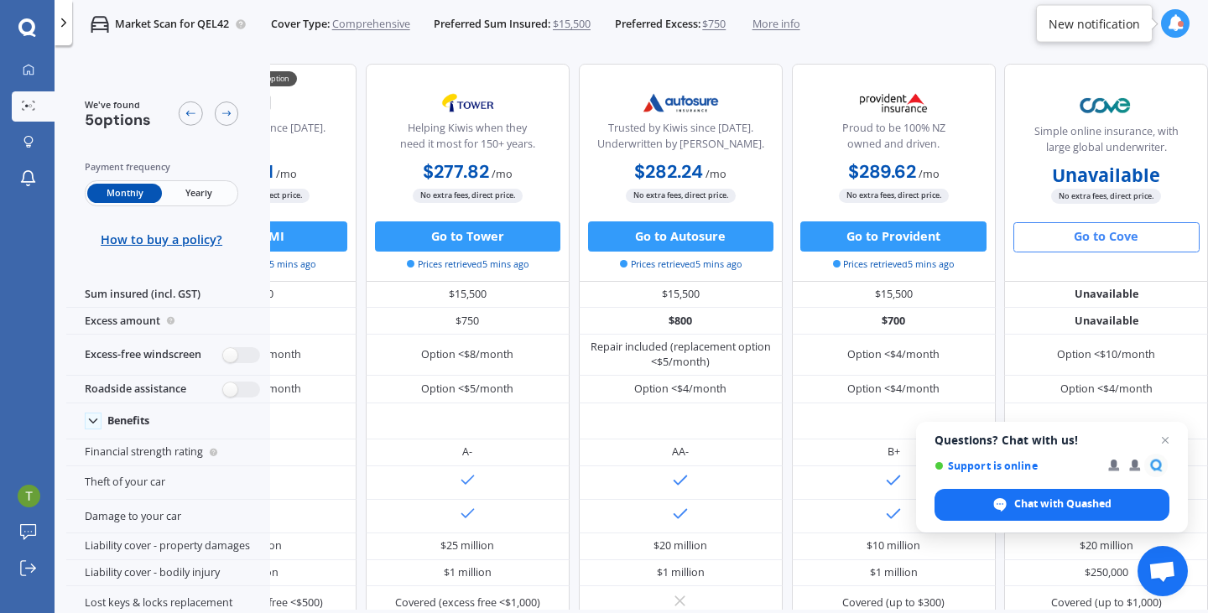
click at [1130, 240] on button "Go to Cove" at bounding box center [1105, 237] width 185 height 30
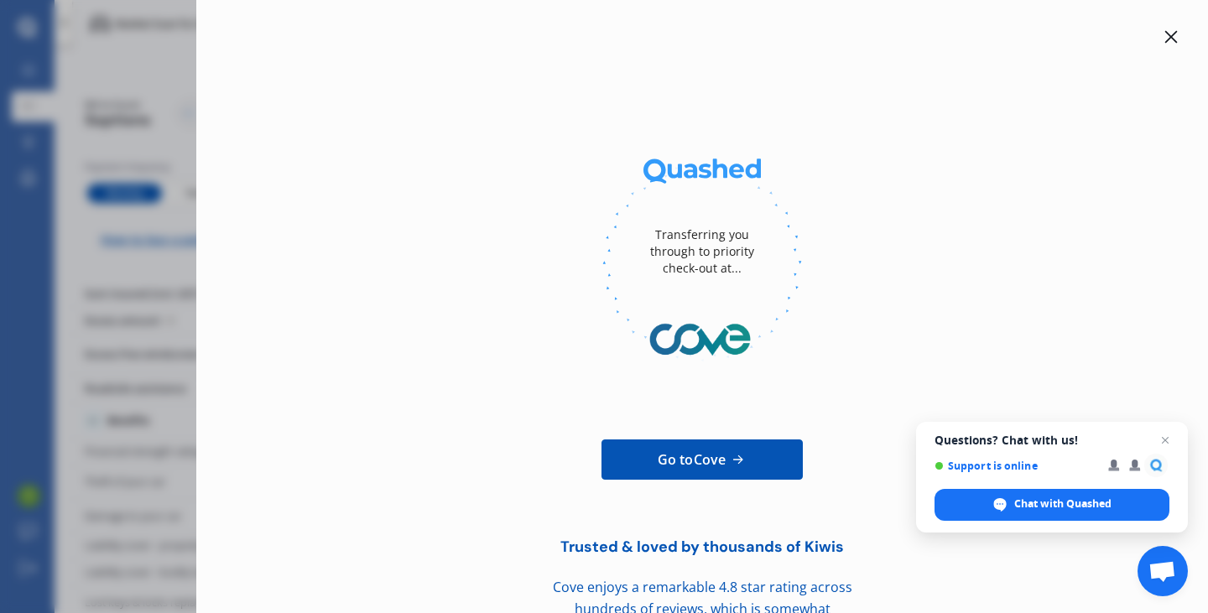
click at [1164, 30] on icon at bounding box center [1170, 36] width 13 height 13
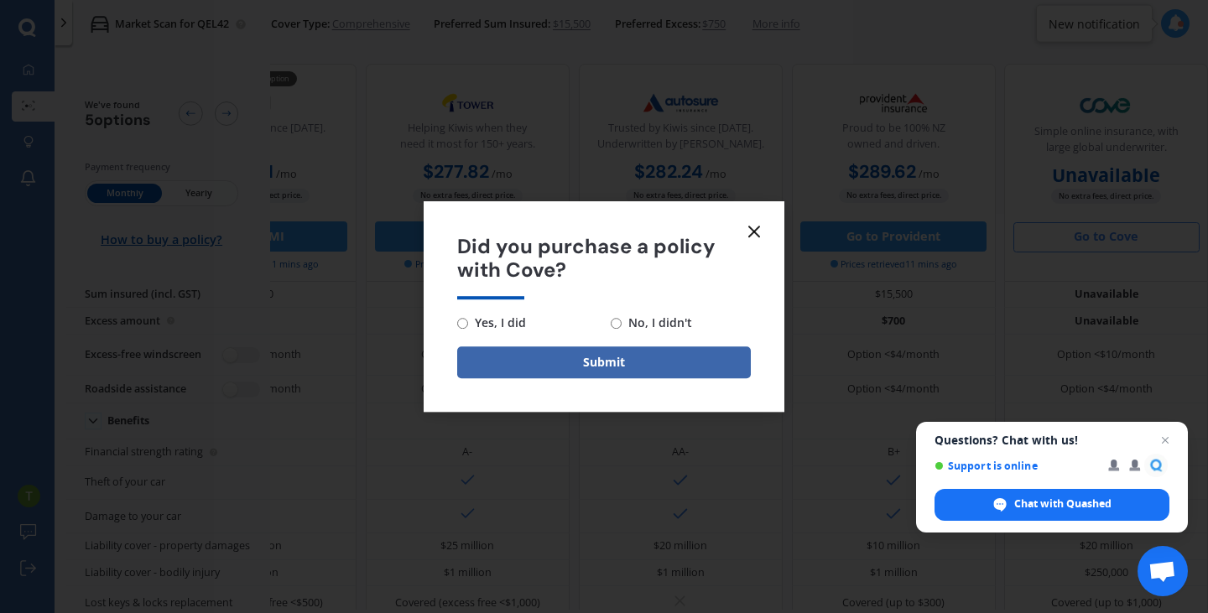
click at [756, 227] on icon at bounding box center [754, 231] width 20 height 20
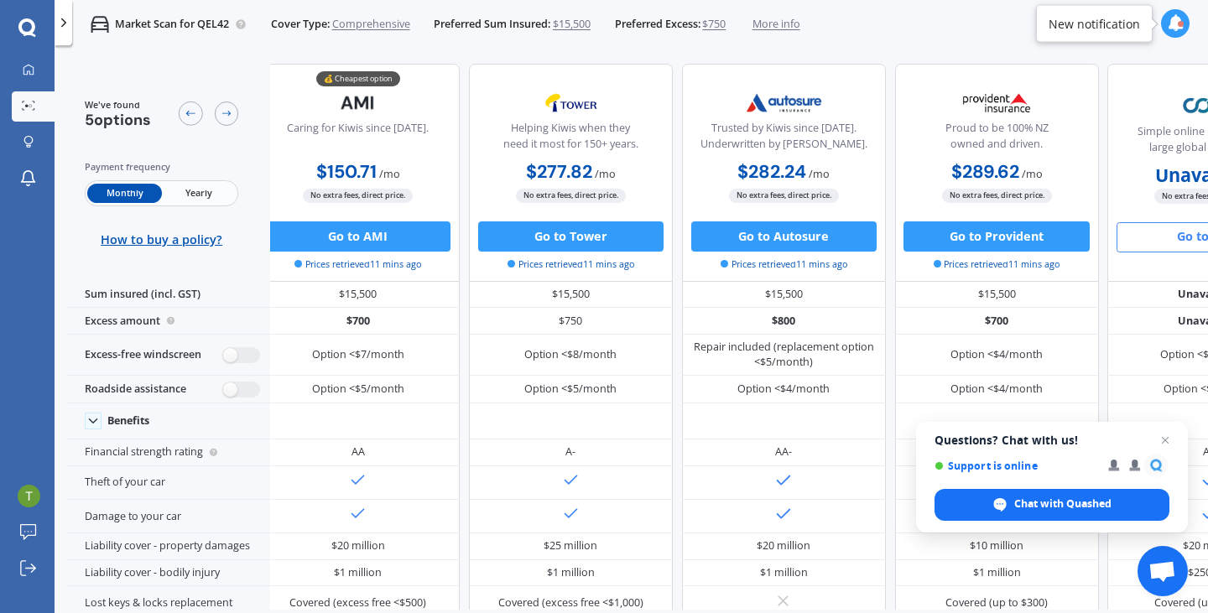
scroll to position [0, 0]
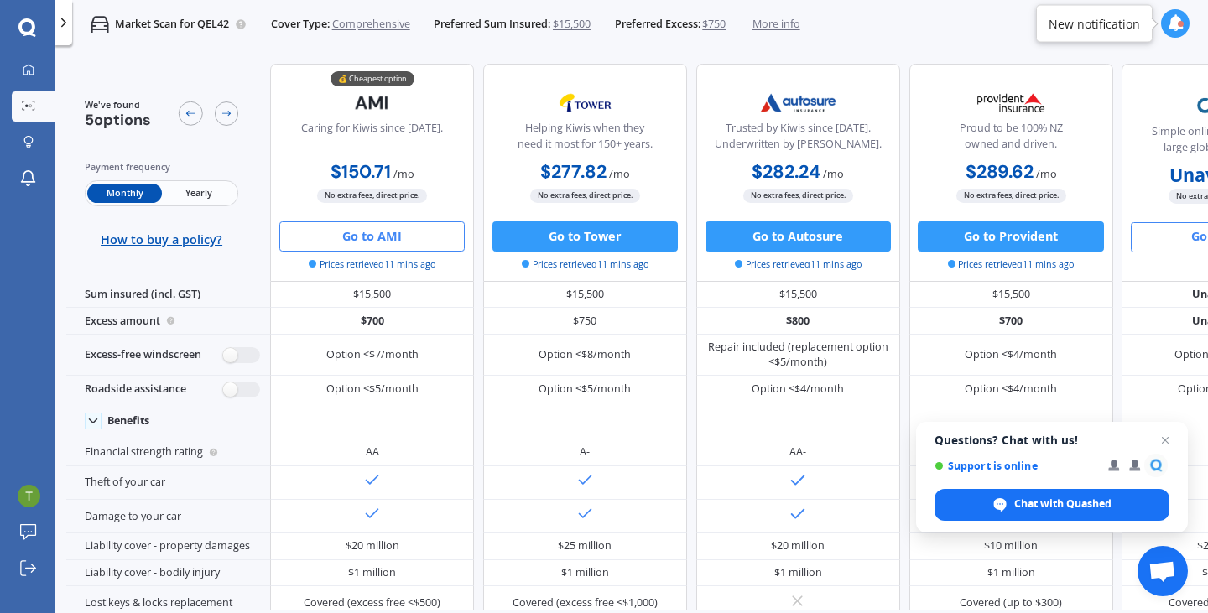
click at [388, 235] on button "Go to AMI" at bounding box center [371, 236] width 185 height 30
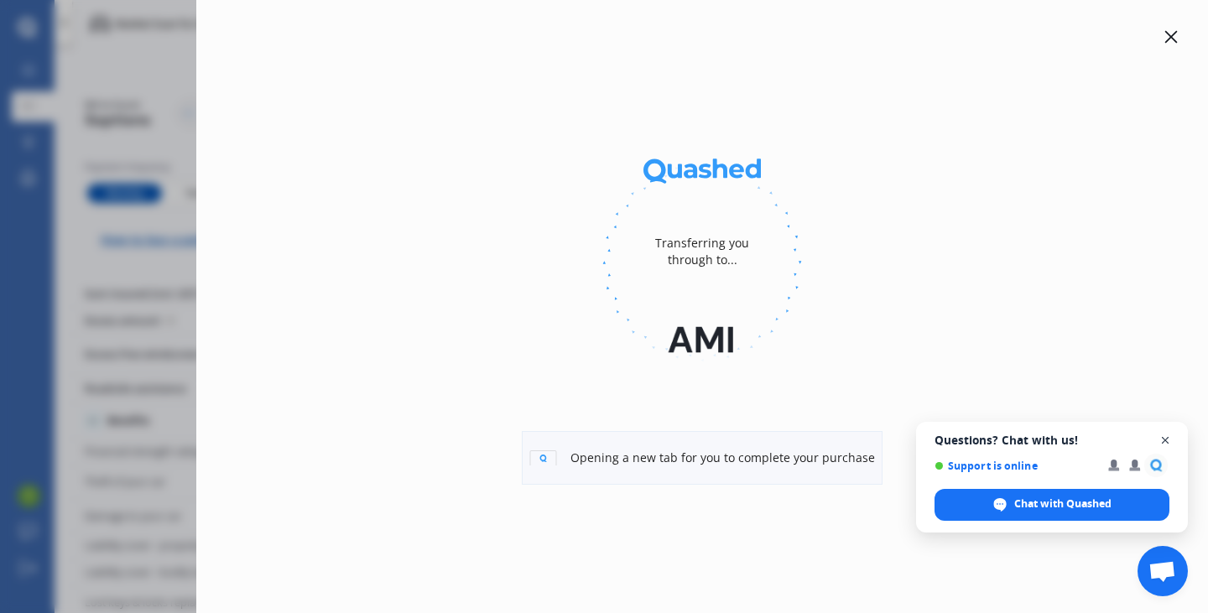
click at [1165, 439] on span "Close chat" at bounding box center [1165, 440] width 21 height 21
